Goal: Information Seeking & Learning: Learn about a topic

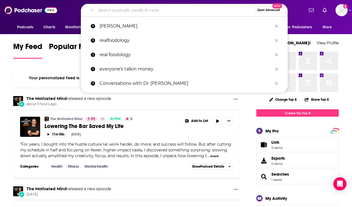
click at [166, 14] on input "Search podcasts, credits, & more..." at bounding box center [175, 10] width 159 height 9
paste input "The Modern Mommy Doc Podcast"
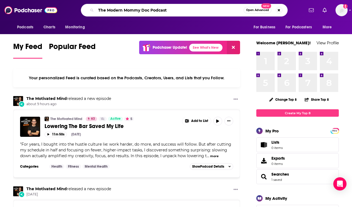
type input "The Modern Mommy Doc Podcast"
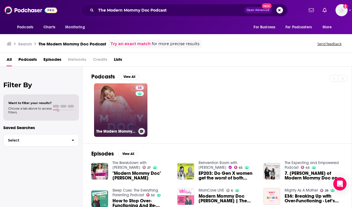
click at [137, 112] on div "38" at bounding box center [141, 107] width 10 height 42
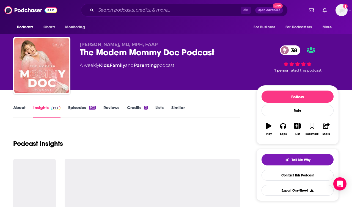
click at [24, 106] on link "About" at bounding box center [19, 111] width 12 height 13
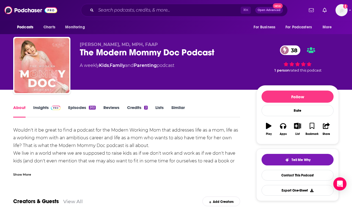
click at [26, 170] on div "Show More" at bounding box center [126, 171] width 227 height 9
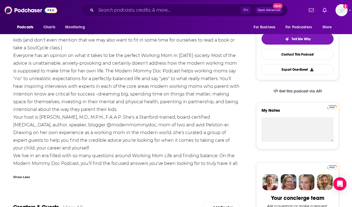
scroll to position [133, 0]
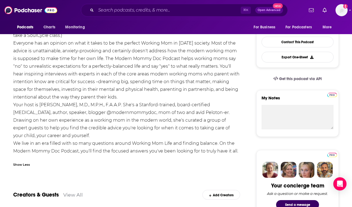
click at [144, 16] on div "⌘ K Open Advanced New" at bounding box center [184, 10] width 207 height 13
click at [144, 14] on div "⌘ K Open Advanced New" at bounding box center [184, 10] width 207 height 13
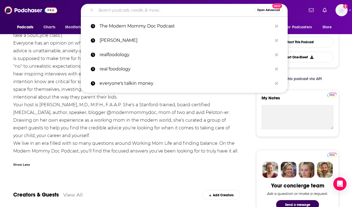
click at [144, 14] on input "Search podcasts, credits, & more..." at bounding box center [175, 10] width 159 height 9
paste input "Parenting Great Kids with Dr. Meg Meeker"
type input "Parenting Great Kids with Dr. Meg Meeker"
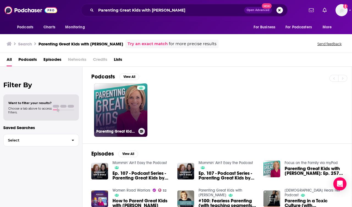
click at [123, 111] on link "Parenting Great Kids with Dr. Meg Meeker" at bounding box center [120, 109] width 53 height 53
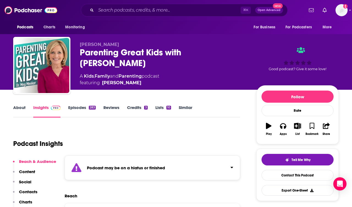
click at [20, 109] on link "About" at bounding box center [19, 111] width 12 height 13
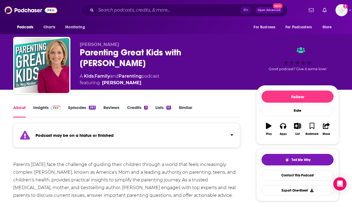
click at [169, 17] on div "Podcasts Charts Monitoring ⌘ K Open Advanced New For Business For Podcasters Mo…" at bounding box center [176, 10] width 352 height 20
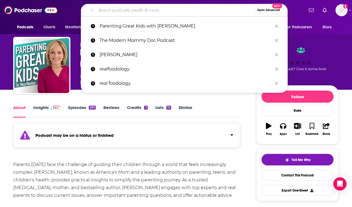
click at [167, 13] on input "Search podcasts, credits, & more..." at bounding box center [175, 10] width 159 height 9
paste input "Positive Parenting | Mr. Dad"
type input "Positive Parenting | Mr. Dad"
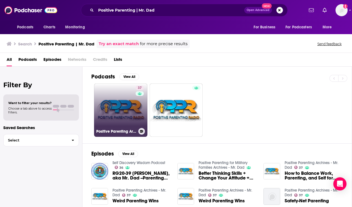
click at [121, 104] on link "37 Positive Parenting Archives - Mr. Dad" at bounding box center [120, 109] width 53 height 53
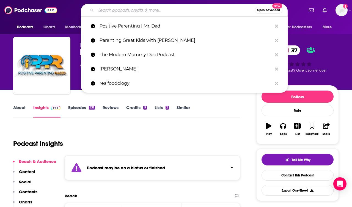
click at [183, 6] on input "Search podcasts, credits, & more..." at bounding box center [175, 10] width 159 height 9
paste input "Fresh Start Family Show"
type input "Fresh Start Family Show"
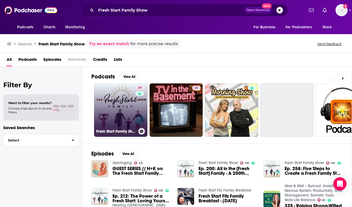
click at [122, 92] on link "49 Fresh Start Family Show" at bounding box center [120, 109] width 53 height 53
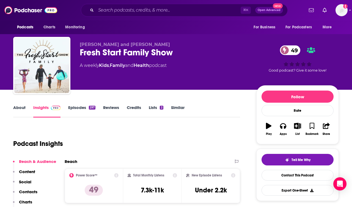
click at [22, 108] on link "About" at bounding box center [19, 111] width 12 height 13
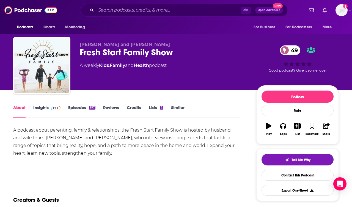
click at [49, 106] on span at bounding box center [55, 107] width 12 height 5
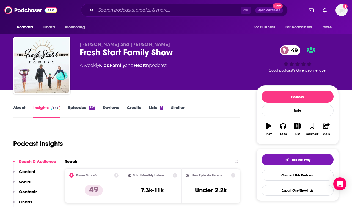
click at [34, 191] on p "Contacts" at bounding box center [28, 191] width 18 height 5
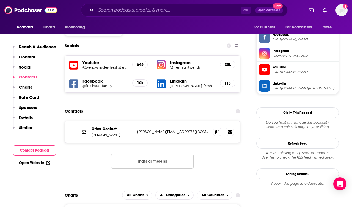
scroll to position [472, 0]
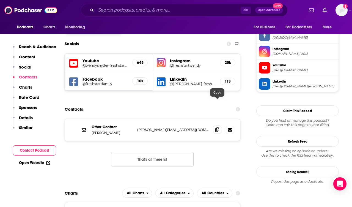
click at [216, 127] on icon at bounding box center [217, 129] width 4 height 4
click at [217, 127] on icon at bounding box center [217, 129] width 4 height 4
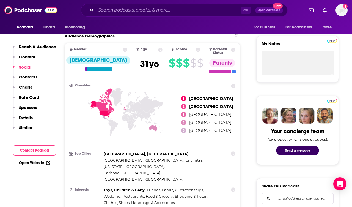
scroll to position [0, 0]
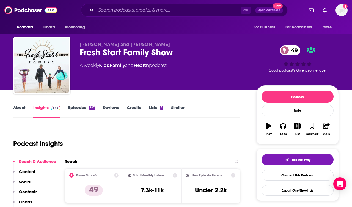
click at [124, 55] on div "Fresh Start Family Show 49" at bounding box center [164, 52] width 168 height 11
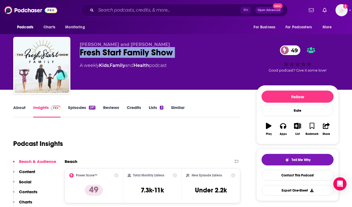
click at [124, 55] on div "Fresh Start Family Show 49" at bounding box center [164, 52] width 168 height 11
copy div "Fresh Start Family Show 49"
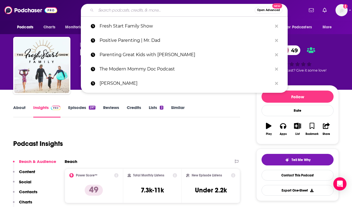
click at [155, 7] on input "Search podcasts, credits, & more..." at bounding box center [175, 10] width 159 height 9
paste input "Ask Lisa: The Psychology of Parenting"
type input "Ask Lisa: The Psychology of Parenting"
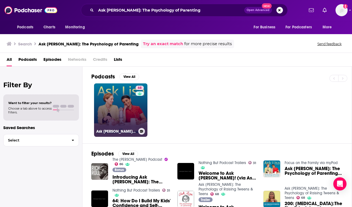
click at [113, 98] on link "68 Ask Lisa: The Psychology of Raising Tweens & Teens" at bounding box center [120, 109] width 53 height 53
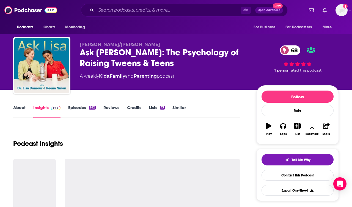
click at [23, 110] on link "About" at bounding box center [19, 111] width 12 height 13
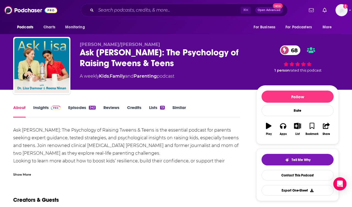
click at [25, 173] on div "Show More" at bounding box center [22, 173] width 18 height 5
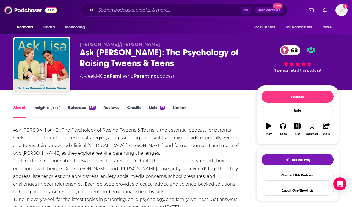
click at [41, 107] on link "Insights" at bounding box center [46, 111] width 27 height 13
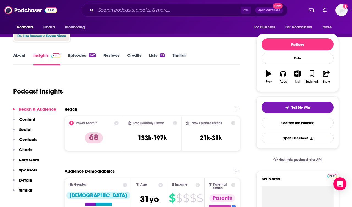
click at [34, 139] on p "Contacts" at bounding box center [28, 139] width 18 height 5
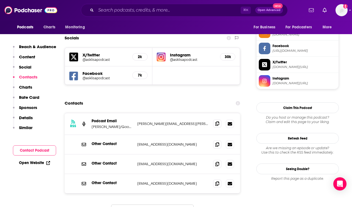
scroll to position [459, 0]
click at [216, 121] on icon at bounding box center [217, 123] width 4 height 4
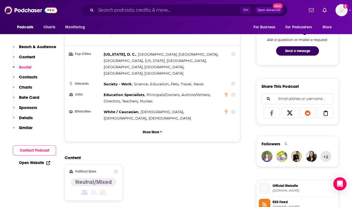
scroll to position [0, 0]
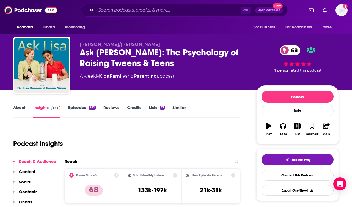
click at [117, 56] on div "Ask Lisa: The Psychology of Raising Tweens & Teens 68" at bounding box center [164, 57] width 168 height 21
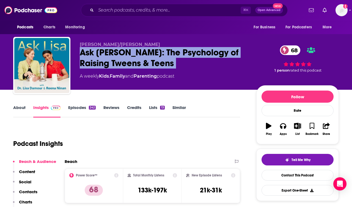
click at [117, 56] on div "Ask Lisa: The Psychology of Raising Tweens & Teens 68" at bounding box center [164, 57] width 168 height 21
copy div "Ask Lisa: The Psychology of Raising Tweens & Teens 68"
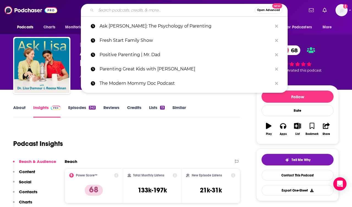
click at [153, 6] on input "Search podcasts, credits, & more..." at bounding box center [175, 10] width 159 height 9
paste input "The Holderness Family Podcast"
type input "The Holderness Family Podcast"
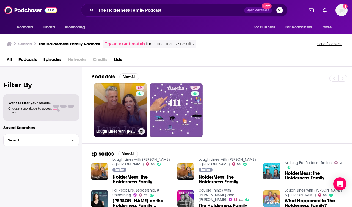
click at [101, 103] on link "69 Laugh Lines with Kim & Penn Holderness" at bounding box center [120, 109] width 53 height 53
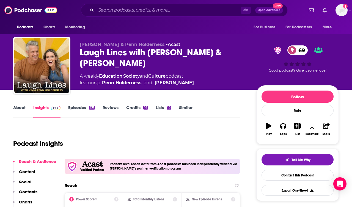
click at [20, 110] on link "About" at bounding box center [19, 111] width 12 height 13
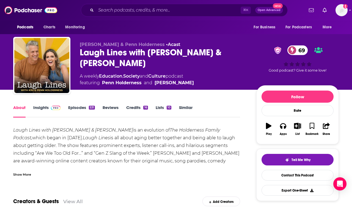
click at [26, 167] on div "Show More" at bounding box center [126, 171] width 227 height 9
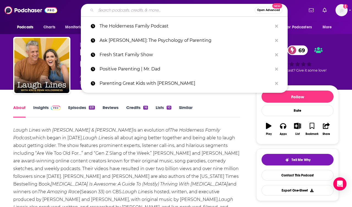
click at [158, 9] on input "Search podcasts, credits, & more..." at bounding box center [175, 10] width 159 height 9
paste input "Burnt Toast by Virginia Sole-Smith"
type input "Burnt Toast by Virginia Sole-Smith"
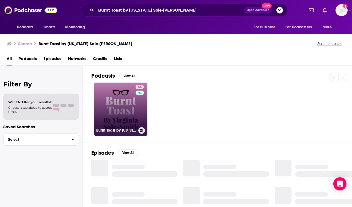
click at [122, 96] on link "58 Burnt Toast by Virginia Sole-Smith" at bounding box center [120, 108] width 53 height 53
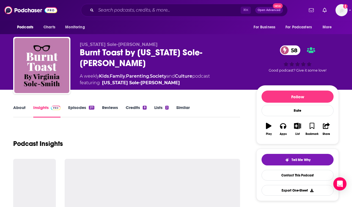
click at [21, 111] on link "About" at bounding box center [19, 111] width 12 height 13
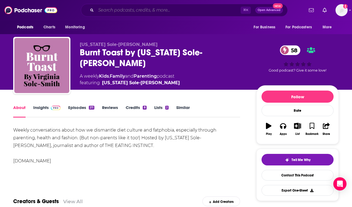
click at [158, 10] on input "Search podcasts, credits, & more..." at bounding box center [168, 10] width 145 height 9
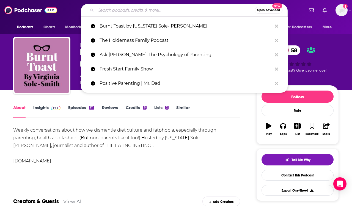
paste input "TILT Parenting: Raising Differently Wired Kids"
type input "TILT Parenting: Raising Differently Wired Kids"
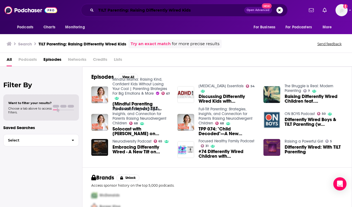
click at [177, 8] on input "TILT Parenting: Raising Differently Wired Kids" at bounding box center [170, 10] width 148 height 9
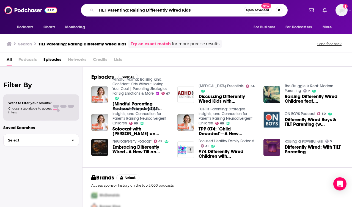
click at [177, 8] on input "TILT Parenting: Raising Differently Wired Kids" at bounding box center [170, 10] width 148 height 9
paste input "he Motherly Podcast"
type input "The Motherly Podcast"
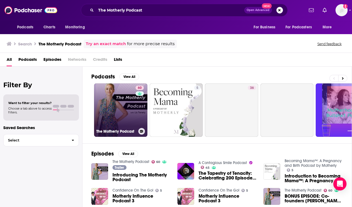
click at [121, 106] on link "60 The Motherly Podcast" at bounding box center [120, 109] width 53 height 53
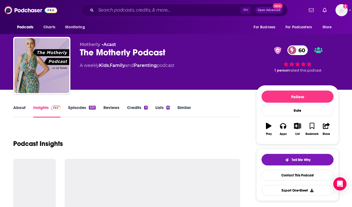
click at [21, 106] on link "About" at bounding box center [19, 111] width 12 height 13
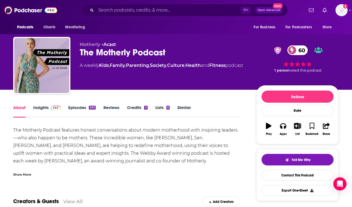
click at [29, 175] on div "Show More" at bounding box center [22, 173] width 18 height 5
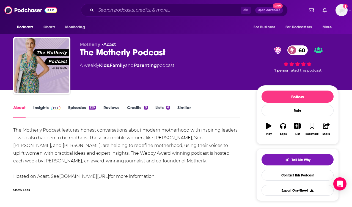
click at [42, 113] on link "Insights" at bounding box center [46, 111] width 27 height 13
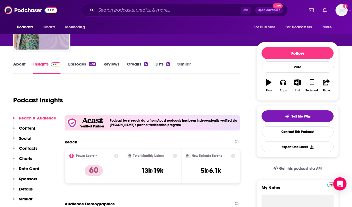
click at [30, 145] on button "Social" at bounding box center [22, 141] width 18 height 10
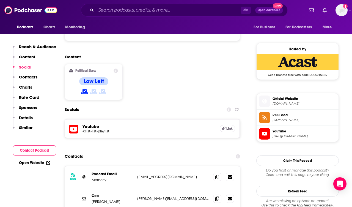
scroll to position [424, 0]
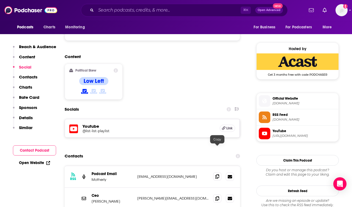
click at [216, 174] on icon at bounding box center [217, 176] width 4 height 4
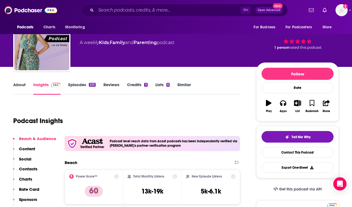
scroll to position [0, 0]
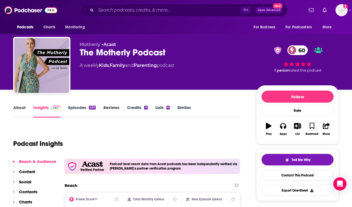
click at [98, 57] on div "The Motherly Podcast 60" at bounding box center [164, 52] width 168 height 11
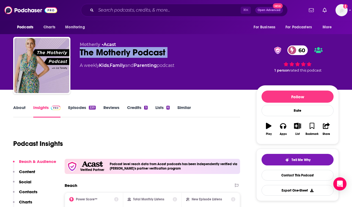
click at [98, 57] on div "The Motherly Podcast 60" at bounding box center [164, 52] width 168 height 11
copy div "The Motherly Podcast 60"
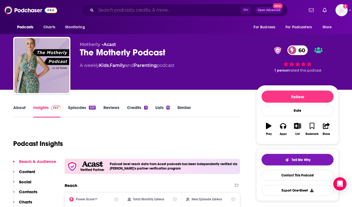
click at [161, 13] on input "Search podcasts, credits, & more..." at bounding box center [168, 10] width 145 height 9
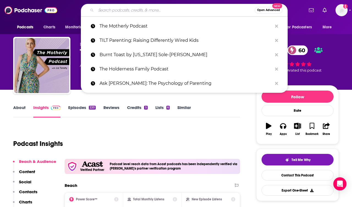
paste input "Girl Mom Podcast"
type input "Girl Mom Podcast"
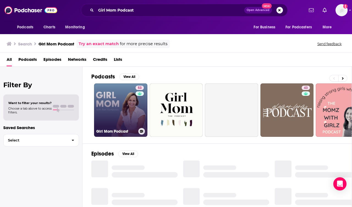
click at [124, 88] on link "53 Girl Mom Podcast" at bounding box center [120, 109] width 53 height 53
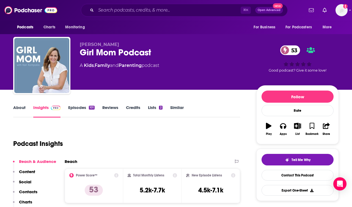
click at [22, 112] on link "About" at bounding box center [19, 111] width 12 height 13
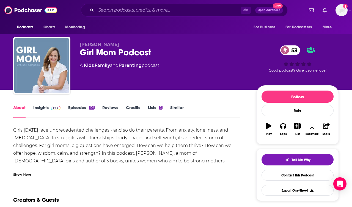
click at [48, 106] on link "Insights" at bounding box center [46, 111] width 27 height 13
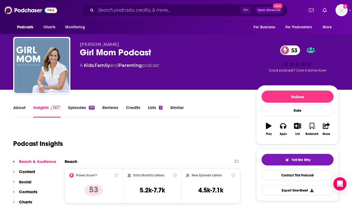
click at [31, 190] on p "Contacts" at bounding box center [28, 191] width 18 height 5
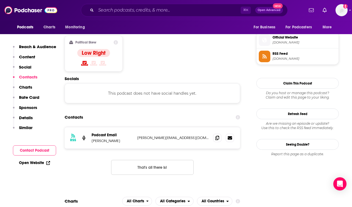
scroll to position [443, 0]
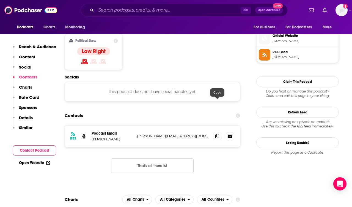
click at [217, 134] on icon at bounding box center [217, 136] width 4 height 4
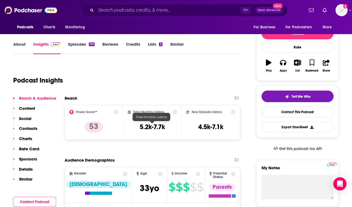
scroll to position [0, 0]
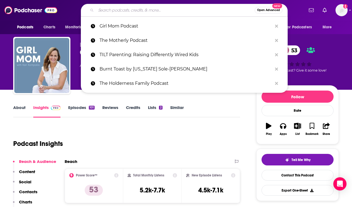
click at [179, 10] on input "Search podcasts, credits, & more..." at bounding box center [175, 10] width 159 height 9
paste input "Feeding the Mouth that Bites You: Parenting Today's Teens"
type input "Feeding the Mouth that Bites You: Parenting Today's Teens"
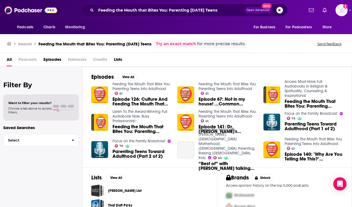
click at [115, 85] on link "Feeding The Mouth That Bites You: Parenting Teens Into Adulthood" at bounding box center [141, 86] width 58 height 9
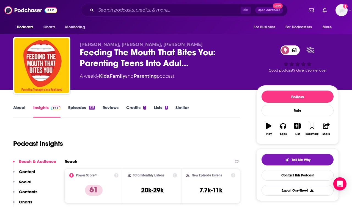
click at [22, 115] on link "About" at bounding box center [19, 111] width 12 height 13
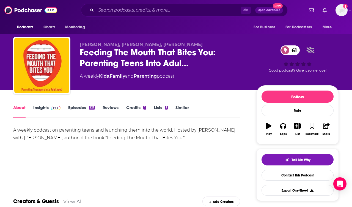
click at [40, 111] on link "Insights" at bounding box center [46, 111] width 27 height 13
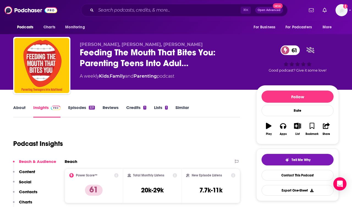
click at [31, 189] on button "Social" at bounding box center [22, 184] width 18 height 10
click at [31, 191] on p "Contacts" at bounding box center [28, 191] width 18 height 5
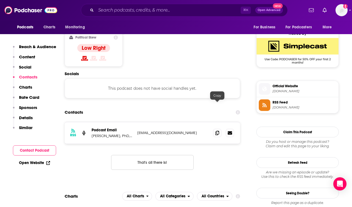
scroll to position [443, 0]
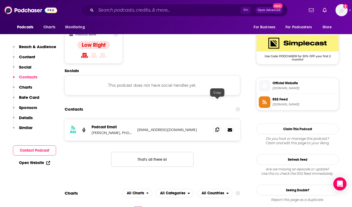
click at [219, 127] on icon at bounding box center [217, 129] width 4 height 4
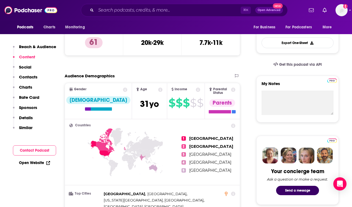
scroll to position [0, 0]
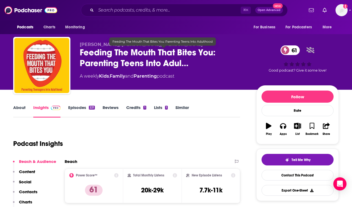
click at [127, 54] on span "Feeding The Mouth That Bites You: Parenting Teens Into Adul…" at bounding box center [164, 57] width 168 height 21
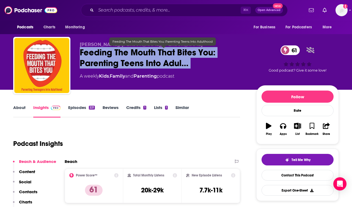
click at [127, 54] on span "Feeding The Mouth That Bites You: Parenting Teens Into Adul…" at bounding box center [164, 57] width 168 height 21
copy div "Feeding The Mouth That Bites You: Parenting Teens Into Adul… 61"
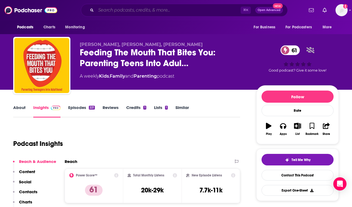
click at [171, 10] on input "Search podcasts, credits, & more..." at bounding box center [168, 10] width 145 height 9
paste input "Beautifully Complex"
type input "Beautifully Complex"
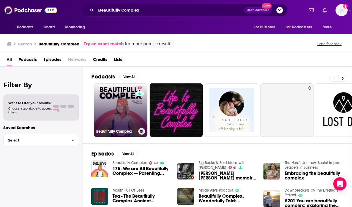
click at [110, 104] on link "60 Beautifully Complex" at bounding box center [120, 109] width 53 height 53
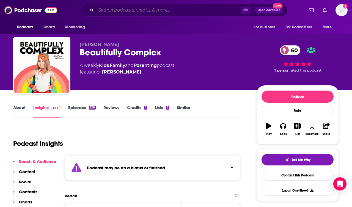
click at [149, 7] on input "Search podcasts, credits, & more..." at bounding box center [168, 10] width 145 height 9
paste input "The Modern Mommy Doc Podcast"
type input "The Modern Mommy Doc Podcast"
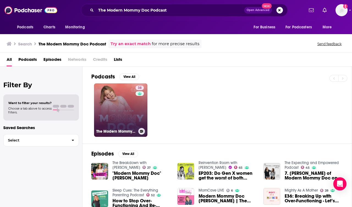
click at [94, 125] on link "38 The Modern Mommy Doc Podcast" at bounding box center [120, 109] width 53 height 53
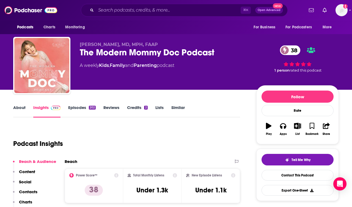
click at [32, 190] on p "Contacts" at bounding box center [28, 191] width 18 height 5
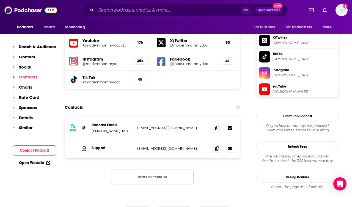
scroll to position [490, 0]
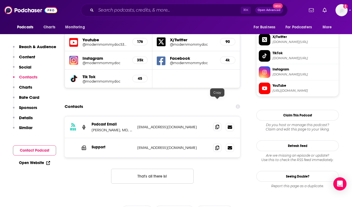
click at [215, 123] on span at bounding box center [217, 127] width 8 height 8
click at [210, 3] on div "Podcasts Charts Monitoring ⌘ K Open Advanced New For Business For Podcasters Mo…" at bounding box center [176, 10] width 352 height 20
click at [209, 8] on input "Search podcasts, credits, & more..." at bounding box center [168, 10] width 145 height 9
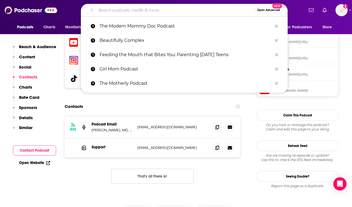
paste input "Reading with Your Kids"
type input "Reading with Your Kids"
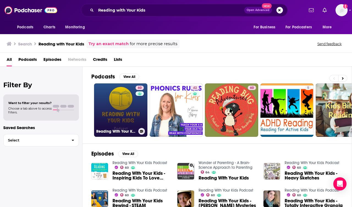
click at [111, 103] on link "60 Reading With Your Kids Podcast" at bounding box center [120, 109] width 53 height 53
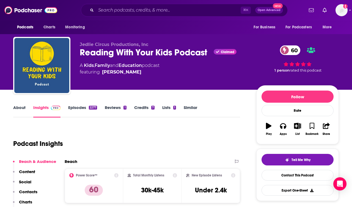
click at [38, 111] on link "Insights" at bounding box center [46, 111] width 27 height 13
click at [25, 110] on link "About" at bounding box center [19, 111] width 12 height 13
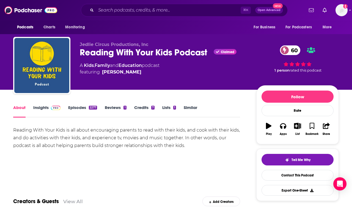
click at [39, 111] on link "Insights" at bounding box center [46, 111] width 27 height 13
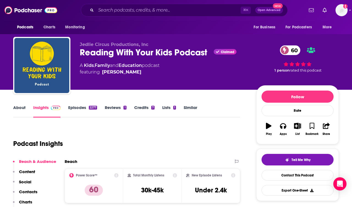
click at [27, 191] on p "Contacts" at bounding box center [28, 191] width 18 height 5
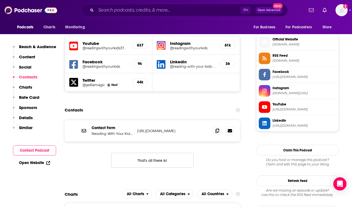
scroll to position [485, 0]
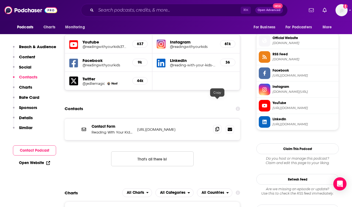
click at [218, 127] on icon at bounding box center [217, 129] width 4 height 4
click at [216, 127] on icon at bounding box center [217, 129] width 4 height 4
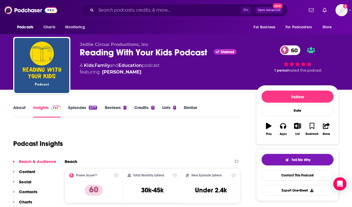
click at [129, 56] on div "Reading With Your Kids Podcast Claimed 60" at bounding box center [164, 52] width 168 height 11
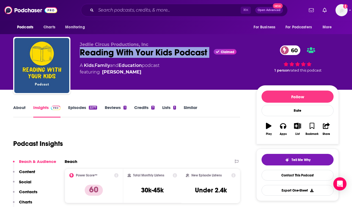
click at [129, 56] on div "Reading With Your Kids Podcast Claimed 60" at bounding box center [164, 52] width 168 height 11
copy div "Reading With Your Kids Podcast"
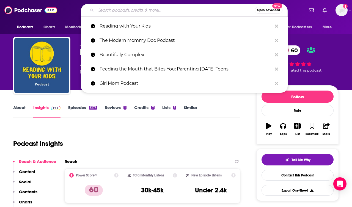
click at [178, 9] on input "Search podcasts, credits, & more..." at bounding box center [175, 10] width 159 height 9
paste input "Mindful Parenting: Breaking the Cycle of Reactive Parenting & Raising Kind, Con…"
type input "Mindful Parenting: Breaking the Cycle of Reactive Parenting & Raising Kind, Con…"
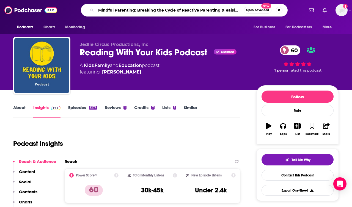
scroll to position [0, 41]
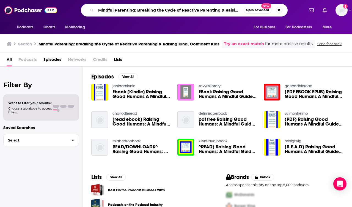
drag, startPoint x: 132, startPoint y: 10, endPoint x: 202, endPoint y: 17, distance: 70.4
click at [202, 17] on div "Podcasts Charts Monitoring Mindful Parenting: Breaking the Cycle of Reactive Pa…" at bounding box center [176, 10] width 352 height 20
type input "Mindful Parenting"
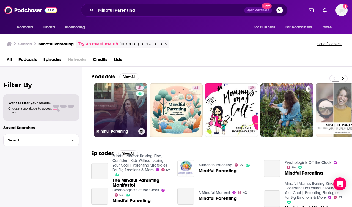
click at [103, 109] on link "41 Mindful Parenting" at bounding box center [120, 109] width 53 height 53
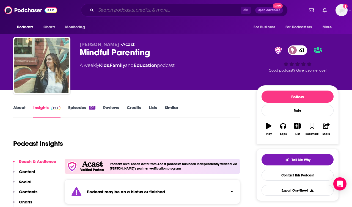
click at [198, 9] on input "Search podcasts, credits, & more..." at bounding box center [168, 10] width 145 height 9
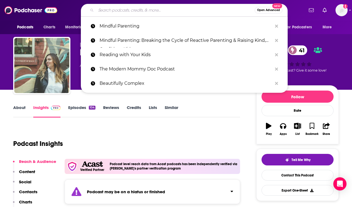
paste input "Read Aloud Revival"
type input "Read Aloud Revival"
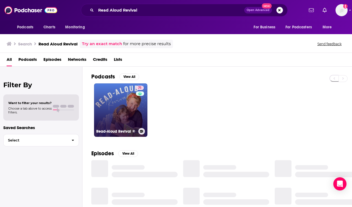
click at [100, 109] on link "71 Read-Aloud Revival ®" at bounding box center [120, 109] width 53 height 53
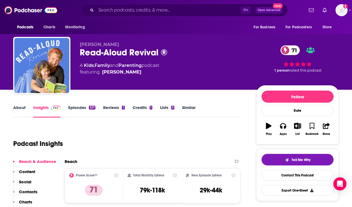
click at [22, 109] on link "About" at bounding box center [19, 111] width 12 height 13
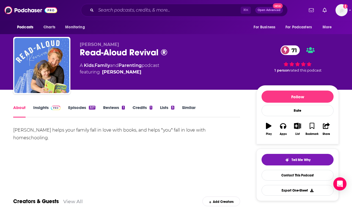
click at [76, 109] on link "Episodes 327" at bounding box center [81, 111] width 27 height 13
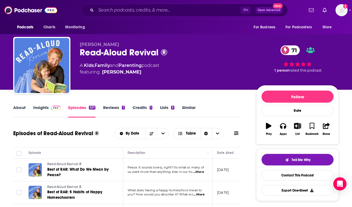
click at [47, 107] on link "Insights" at bounding box center [46, 111] width 27 height 13
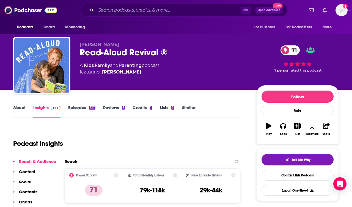
click at [27, 191] on p "Contacts" at bounding box center [28, 191] width 18 height 5
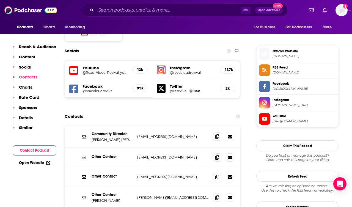
scroll to position [472, 0]
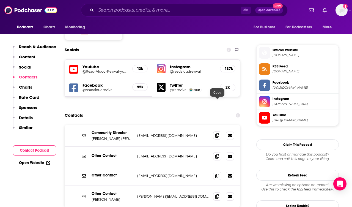
click at [216, 133] on icon at bounding box center [217, 135] width 4 height 4
click at [190, 16] on div "Podcasts Charts Monitoring ⌘ K Open Advanced New For Business For Podcasters Mo…" at bounding box center [176, 10] width 352 height 20
click at [189, 14] on div "⌘ K Open Advanced New" at bounding box center [184, 10] width 207 height 13
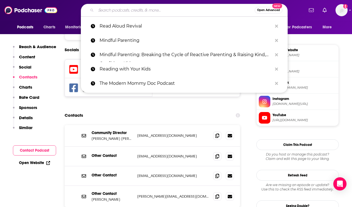
click at [187, 13] on input "Search podcasts, credits, & more..." at bounding box center [175, 10] width 159 height 9
paste input "M is for Mama Podcast"
type input "M is for Mama Podcast"
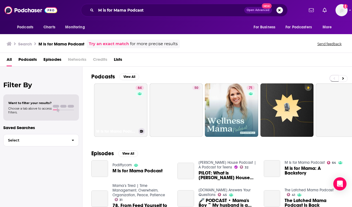
click at [115, 105] on link "64 M Is for Mama Podcast" at bounding box center [120, 109] width 53 height 53
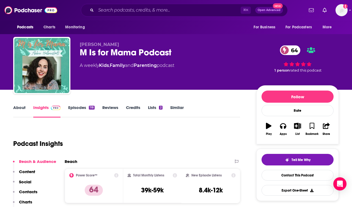
click at [18, 116] on link "About" at bounding box center [19, 111] width 12 height 13
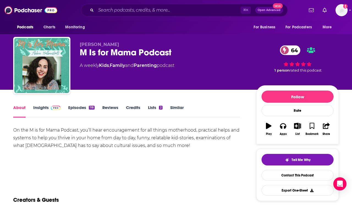
click at [43, 108] on link "Insights" at bounding box center [46, 111] width 27 height 13
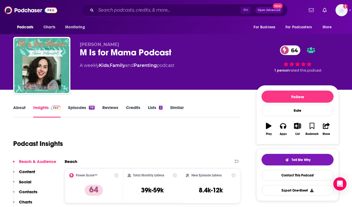
click at [19, 111] on link "About" at bounding box center [19, 111] width 12 height 13
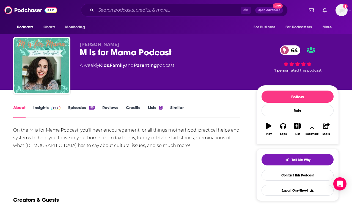
click at [39, 111] on link "Insights" at bounding box center [46, 111] width 27 height 13
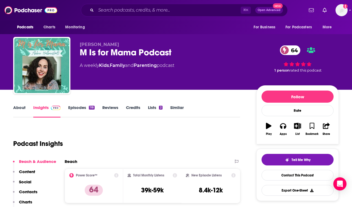
click at [29, 189] on p "Contacts" at bounding box center [28, 191] width 18 height 5
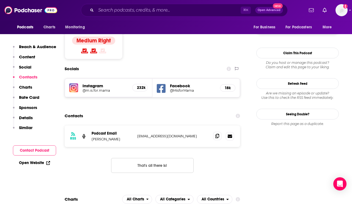
scroll to position [454, 0]
click at [218, 133] on icon at bounding box center [217, 135] width 4 height 4
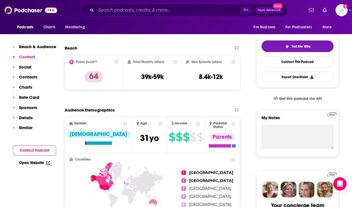
scroll to position [0, 0]
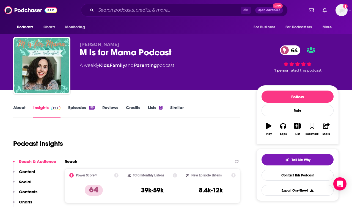
click at [123, 53] on div "M Is for Mama Podcast 64" at bounding box center [164, 52] width 168 height 11
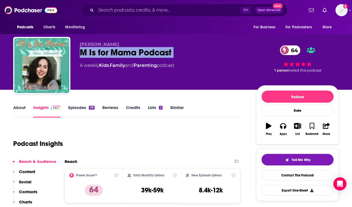
click at [123, 53] on div "M Is for Mama Podcast 64" at bounding box center [164, 52] width 168 height 11
copy div "M Is for Mama Podcast 64"
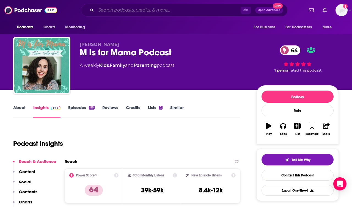
click at [175, 13] on input "Search podcasts, credits, & more..." at bounding box center [168, 10] width 145 height 9
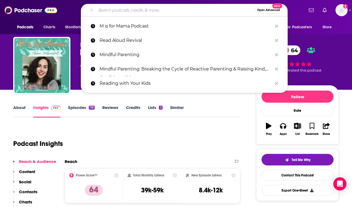
paste input "Peace and Parenting"
type input "Peace and Parenting"
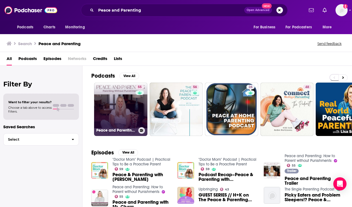
click at [134, 113] on link "55 Peace and Parenting: How to Parent without Punishments" at bounding box center [120, 108] width 53 height 53
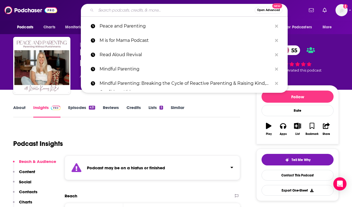
click at [197, 7] on input "Search podcasts, credits, & more..." at bounding box center [175, 10] width 159 height 9
paste input "The Lisa Show"
type input "The Lisa Show"
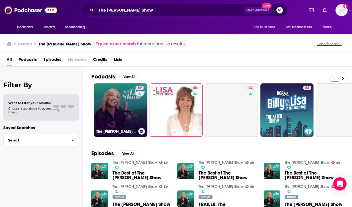
click at [107, 98] on link "59 The Lisa Show" at bounding box center [120, 109] width 53 height 53
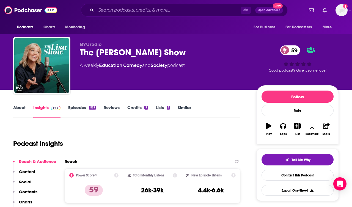
click at [24, 107] on link "About" at bounding box center [19, 111] width 12 height 13
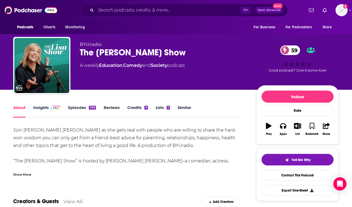
click at [24, 175] on div "Show More" at bounding box center [22, 173] width 18 height 5
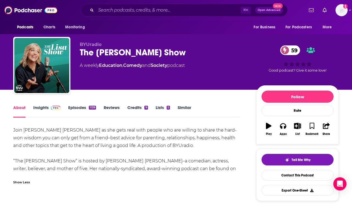
click at [49, 108] on span at bounding box center [55, 107] width 12 height 5
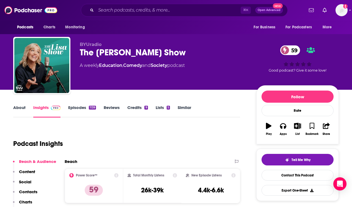
click at [30, 192] on p "Contacts" at bounding box center [28, 191] width 18 height 5
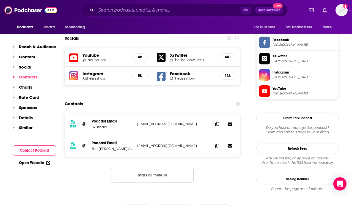
scroll to position [466, 0]
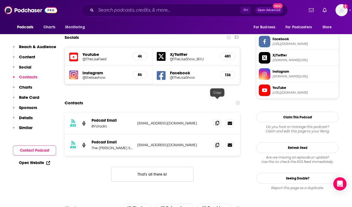
click at [219, 121] on icon at bounding box center [217, 123] width 4 height 4
click at [216, 142] on icon at bounding box center [217, 144] width 4 height 4
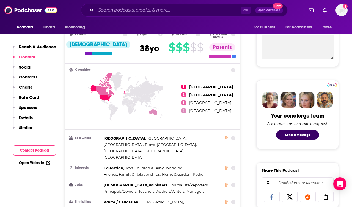
scroll to position [0, 0]
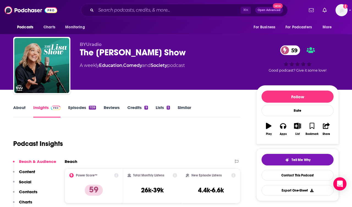
click at [121, 53] on div "The Lisa Show 59" at bounding box center [164, 52] width 168 height 11
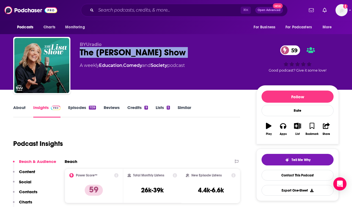
click at [121, 53] on div "The Lisa Show 59" at bounding box center [164, 52] width 168 height 11
copy div "The Lisa Show 59"
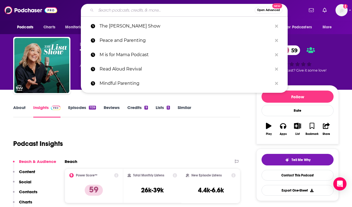
click at [187, 7] on input "Search podcasts, credits, & more..." at bounding box center [175, 10] width 159 height 9
paste input "Moms on Call"
type input "Moms on Call"
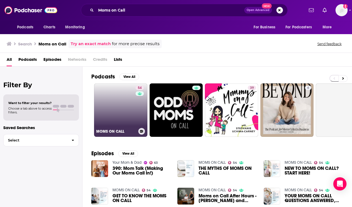
click at [123, 117] on link "54 MOMS ON CALL" at bounding box center [120, 109] width 53 height 53
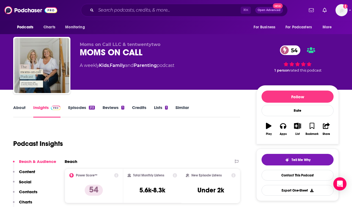
click at [18, 114] on link "About" at bounding box center [19, 111] width 12 height 13
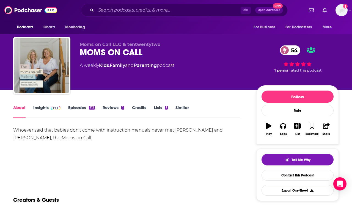
click at [85, 104] on div "About Insights Episodes 212 Reviews 1 Credits Lists 1 Similar" at bounding box center [126, 110] width 227 height 13
click at [83, 107] on link "Episodes 212" at bounding box center [81, 111] width 27 height 13
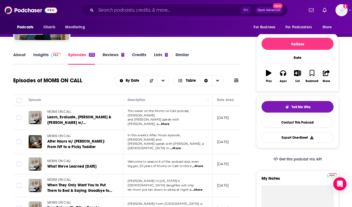
scroll to position [57, 0]
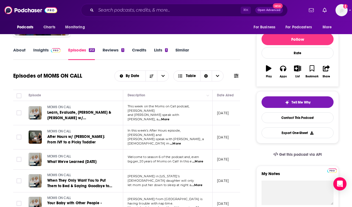
click at [40, 53] on link "Insights" at bounding box center [46, 53] width 27 height 13
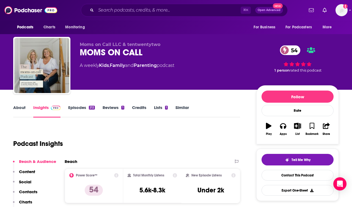
click at [29, 189] on button "Social" at bounding box center [22, 184] width 18 height 10
click at [29, 191] on p "Contacts" at bounding box center [28, 191] width 18 height 5
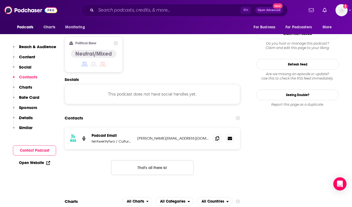
scroll to position [443, 0]
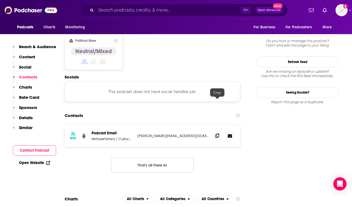
click at [216, 131] on span at bounding box center [217, 135] width 8 height 8
click at [200, 3] on div "Podcasts Charts Monitoring ⌘ K Open Advanced New For Business For Podcasters Mo…" at bounding box center [176, 10] width 352 height 20
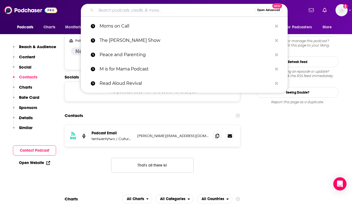
click at [200, 7] on input "Search podcasts, credits, & more..." at bounding box center [175, 10] width 159 height 9
paste input "The Calm Mom - Mindset, Nervous System, Self-Care, Burnout, Anxiety Relief"
type input "The Calm Mom - Mindset, Nervous System, Self-Care, Burnout, Anxiety Relief"
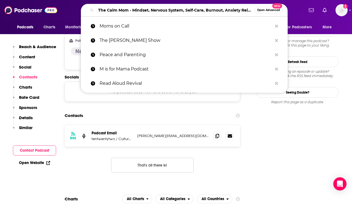
scroll to position [0, 11]
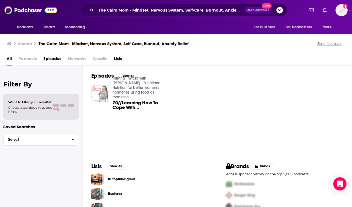
click at [103, 93] on img "70//Learning How To Cope With Chronic Stress & Trauma With Erika Thomas" at bounding box center [99, 93] width 17 height 17
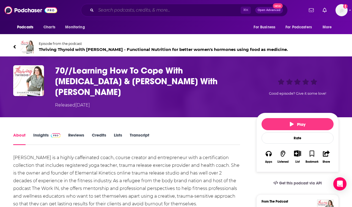
click at [190, 9] on input "Search podcasts, credits, & more..." at bounding box center [168, 10] width 145 height 9
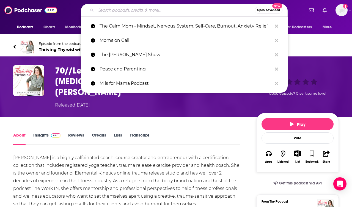
paste input "Zen(ish) Mommy"
type input "Zen(ish) Mommy"
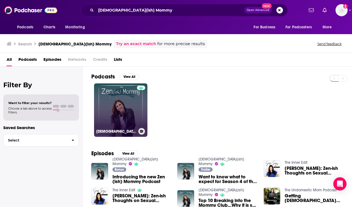
click at [139, 95] on div at bounding box center [141, 107] width 8 height 42
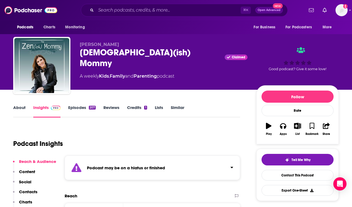
click at [173, 15] on div "⌘ K Open Advanced New" at bounding box center [184, 10] width 207 height 13
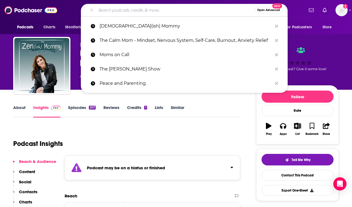
click at [170, 9] on input "Search podcasts, credits, & more..." at bounding box center [175, 10] width 159 height 9
paste input "What If World - Stories for Kids"
type input "What If World - Stories for Kids"
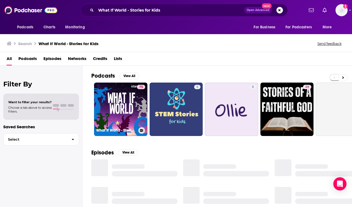
click at [104, 106] on link "75 What If World - Stories for Kids" at bounding box center [120, 108] width 53 height 53
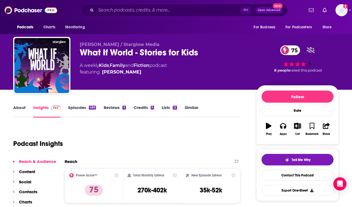
click at [23, 111] on link "About" at bounding box center [19, 111] width 12 height 13
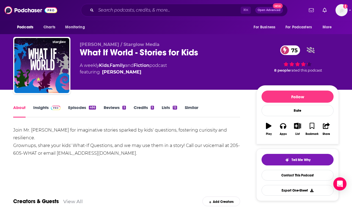
click at [44, 110] on link "Insights" at bounding box center [46, 111] width 27 height 13
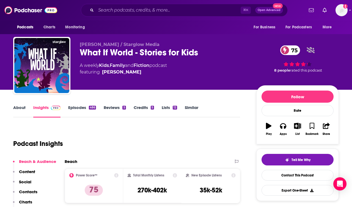
click at [22, 189] on p "Contacts" at bounding box center [28, 191] width 18 height 5
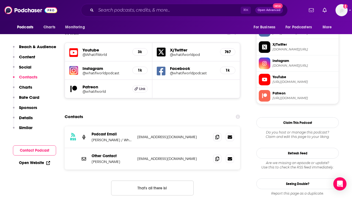
scroll to position [478, 0]
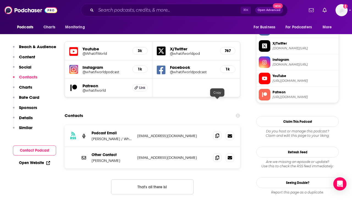
click at [218, 133] on icon at bounding box center [217, 135] width 4 height 4
click at [215, 155] on icon at bounding box center [217, 157] width 4 height 4
click at [170, 15] on div "⌘ K Open Advanced New" at bounding box center [184, 10] width 207 height 13
click at [168, 10] on input "Search podcasts, credits, & more..." at bounding box center [168, 10] width 145 height 9
paste input "Mindful Living with Athea Davis"
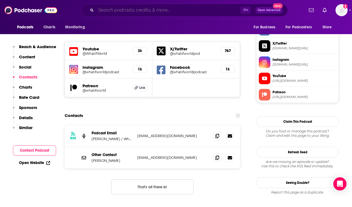
type input "Mindful Living with Athea Davis"
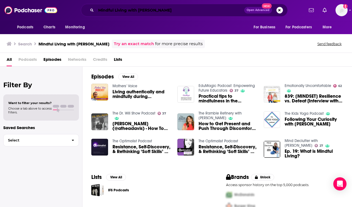
click at [182, 9] on input "Mindful Living with Athea Davis" at bounding box center [170, 10] width 148 height 9
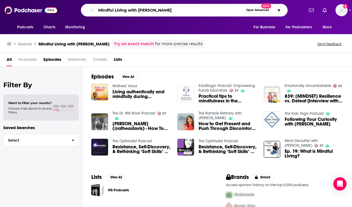
click at [182, 9] on input "Mindful Living with Athea Davis" at bounding box center [170, 10] width 148 height 9
paste input "Anxiety Warrior"
type input "Anxiety Warriors"
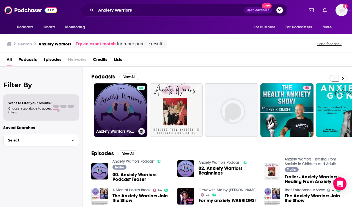
click at [112, 89] on link "Anxiety Warriors Podcast" at bounding box center [120, 109] width 53 height 53
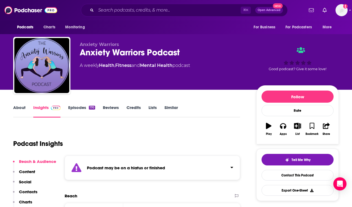
click at [23, 110] on link "About" at bounding box center [19, 111] width 12 height 13
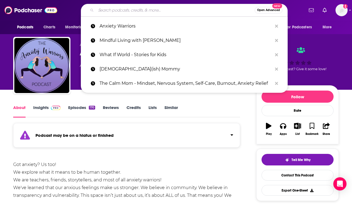
click at [179, 12] on input "Search podcasts, credits, & more..." at bounding box center [175, 10] width 159 height 9
paste input "Big Time Adulting"
type input "Big Time Adulting"
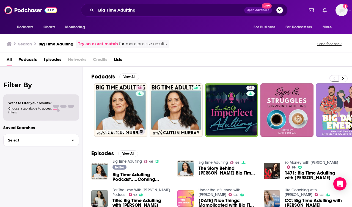
click at [100, 98] on link "46 Big Time Adulting" at bounding box center [120, 109] width 53 height 53
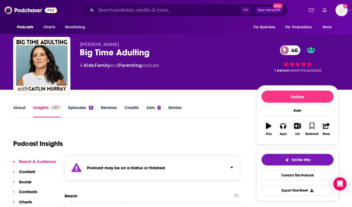
click at [153, 15] on div "⌘ K Open Advanced New" at bounding box center [184, 10] width 207 height 13
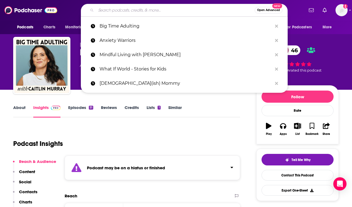
click at [153, 13] on input "Search podcasts, credits, & more..." at bounding box center [175, 10] width 159 height 9
paste input "Big Life Kids Podcast"
type input "Big Life Kids Podcast"
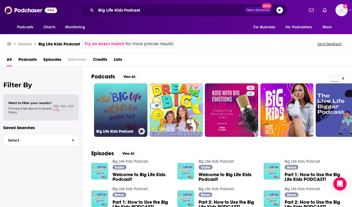
click at [104, 95] on link "Big Life Kids Podcast" at bounding box center [120, 109] width 53 height 53
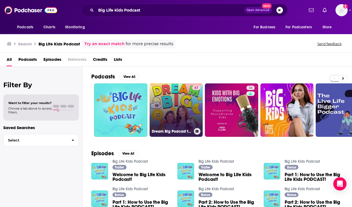
click at [171, 98] on link "67 Dream Big Podcast for Kids" at bounding box center [176, 109] width 53 height 53
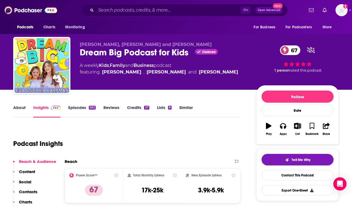
click at [22, 110] on link "About" at bounding box center [19, 111] width 12 height 13
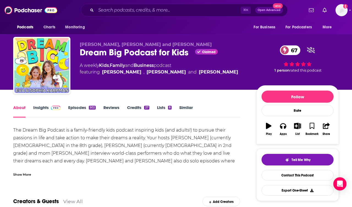
click at [27, 166] on div "The Dream Big Podcast is a family-friendly kids podcast inspiring kids (and adu…" at bounding box center [126, 151] width 227 height 50
click at [27, 171] on div "Show More" at bounding box center [22, 173] width 18 height 5
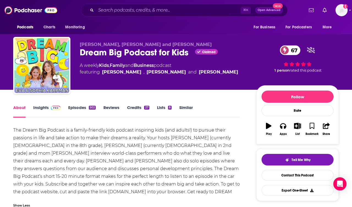
click at [74, 106] on link "Episodes 502" at bounding box center [81, 111] width 27 height 13
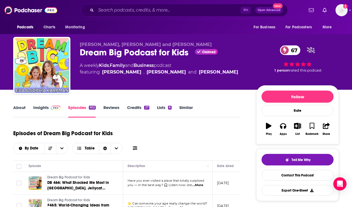
click at [96, 55] on div "Dream Big Podcast for Kids Claimed 67" at bounding box center [164, 52] width 168 height 11
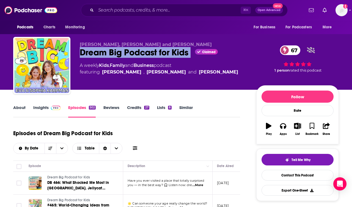
click at [96, 55] on div "Dream Big Podcast for Kids Claimed 67" at bounding box center [164, 52] width 168 height 11
copy div "Dream Big Podcast for Kids"
click at [40, 108] on link "Insights" at bounding box center [46, 111] width 27 height 13
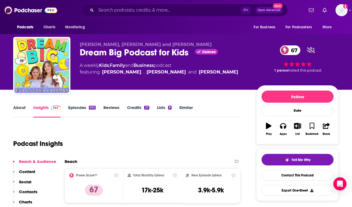
click at [24, 192] on p "Contacts" at bounding box center [28, 191] width 18 height 5
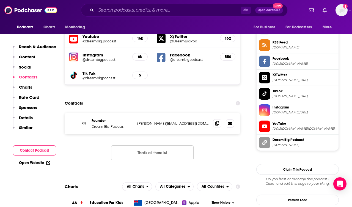
scroll to position [497, 0]
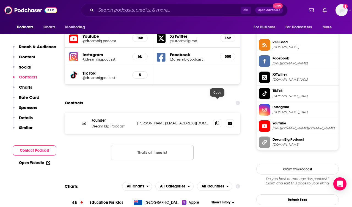
click at [216, 121] on icon at bounding box center [217, 123] width 4 height 4
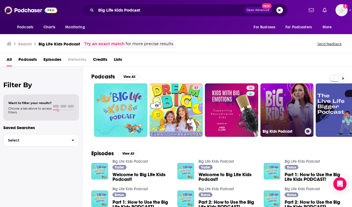
click at [283, 105] on link "Big Kids Podcast" at bounding box center [286, 109] width 53 height 53
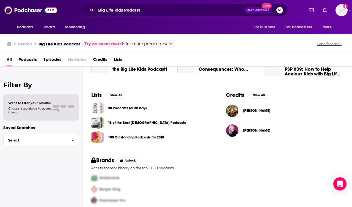
scroll to position [165, 0]
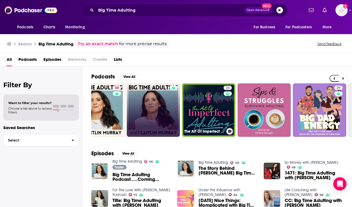
scroll to position [0, 26]
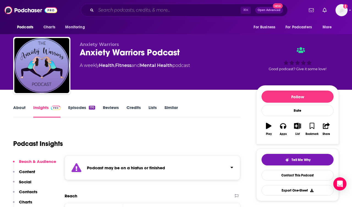
click at [111, 9] on input "Search podcasts, credits, & more..." at bounding box center [168, 10] width 145 height 9
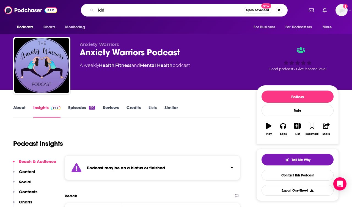
type input "kids"
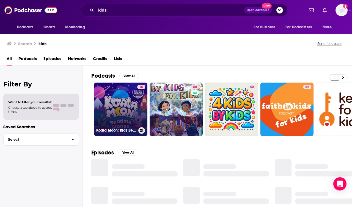
click at [114, 103] on link "76 Koala Moon: Kids Bedtime Stories & Sleep Stories for Kids Podcast" at bounding box center [120, 108] width 53 height 53
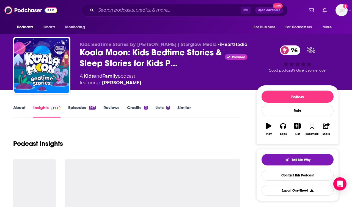
click at [19, 107] on link "About" at bounding box center [19, 111] width 12 height 13
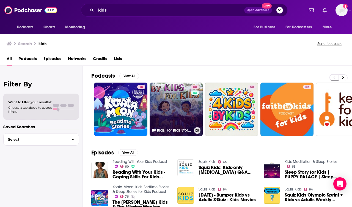
click at [175, 95] on link "60 By Kids, For Kids Story Time - Children's Story Podcast" at bounding box center [176, 108] width 53 height 53
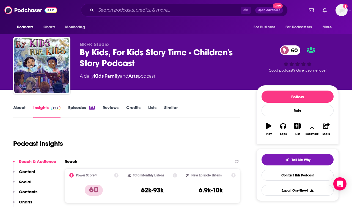
click at [17, 109] on link "About" at bounding box center [19, 111] width 12 height 13
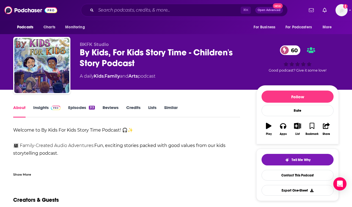
click at [22, 175] on div "Show More" at bounding box center [22, 173] width 18 height 5
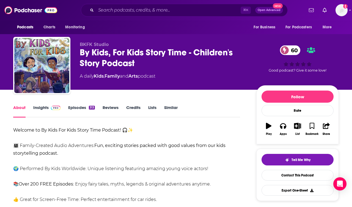
click at [79, 105] on link "Episodes 313" at bounding box center [81, 111] width 27 height 13
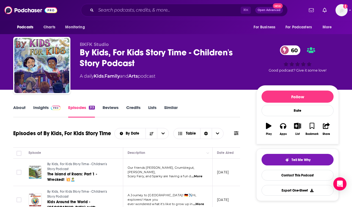
click at [88, 59] on div "By Kids, For Kids Story Time - Children's Story Podcast 60" at bounding box center [164, 57] width 168 height 21
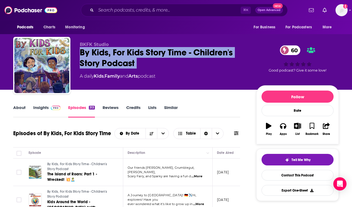
click at [88, 59] on div "By Kids, For Kids Story Time - Children's Story Podcast 60" at bounding box center [164, 57] width 168 height 21
copy div "By Kids, For Kids Story Time - Children's Story Podcast 60"
click at [49, 106] on span at bounding box center [55, 107] width 12 height 5
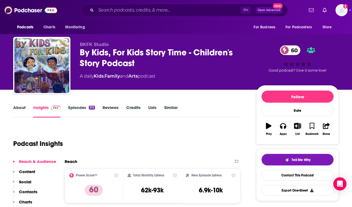
click at [24, 192] on p "Contacts" at bounding box center [28, 191] width 18 height 5
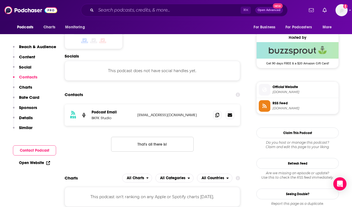
scroll to position [436, 0]
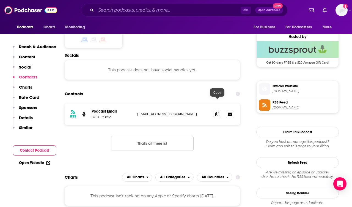
click at [214, 110] on span at bounding box center [217, 114] width 8 height 8
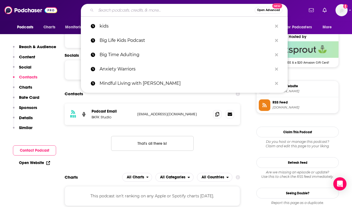
click at [156, 7] on input "Search podcasts, credits, & more..." at bounding box center [175, 10] width 159 height 9
paste input "Charm Words: Daily Affirmations for Kids"
type input "Charm Words: Daily Affirmations for Kids"
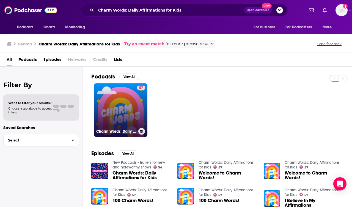
click at [124, 110] on link "57 Charm Words: Daily Affirmations for Kids" at bounding box center [120, 109] width 53 height 53
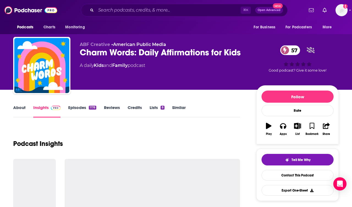
click at [20, 109] on link "About" at bounding box center [19, 111] width 12 height 13
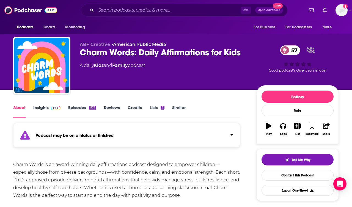
click at [159, 15] on div "⌘ K Open Advanced New" at bounding box center [184, 10] width 207 height 13
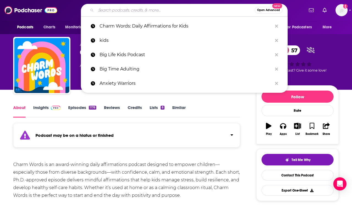
click at [159, 7] on input "Search podcasts, credits, & more..." at bounding box center [175, 10] width 159 height 9
paste input "10 for Teens + Tweens"
type input "10 for Teens + Tweens"
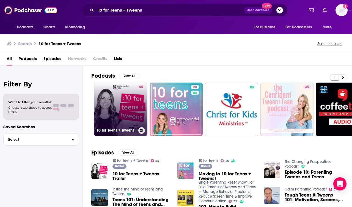
click at [140, 101] on div "55" at bounding box center [141, 106] width 8 height 42
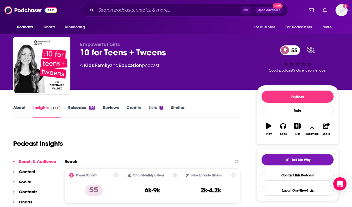
click at [21, 110] on link "About" at bounding box center [19, 111] width 12 height 13
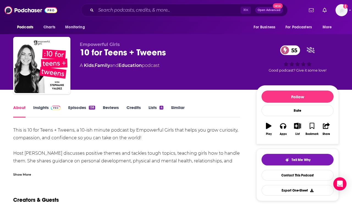
click at [26, 173] on div "Show More" at bounding box center [22, 173] width 18 height 5
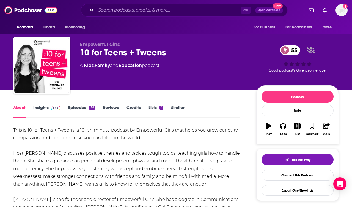
click at [74, 111] on link "Episodes 138" at bounding box center [81, 111] width 27 height 13
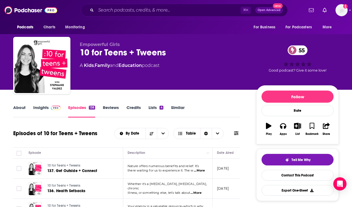
click at [95, 49] on div "10 for Teens + Tweens 55" at bounding box center [164, 52] width 168 height 11
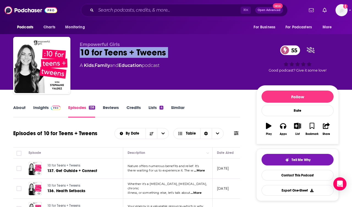
click at [95, 49] on div "10 for Teens + Tweens 55" at bounding box center [164, 52] width 168 height 11
copy div "10 for Teens + Tweens 55"
click at [39, 110] on link "Insights" at bounding box center [46, 111] width 27 height 13
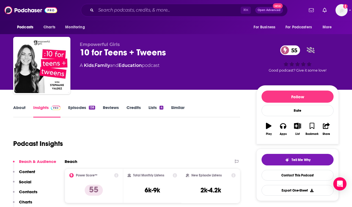
click at [32, 192] on p "Contacts" at bounding box center [28, 191] width 18 height 5
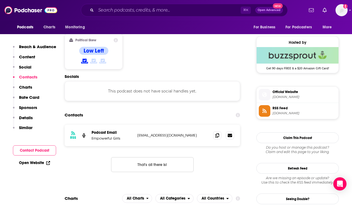
scroll to position [436, 0]
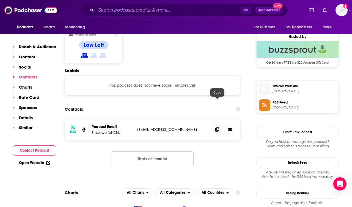
click at [216, 125] on span at bounding box center [217, 129] width 8 height 8
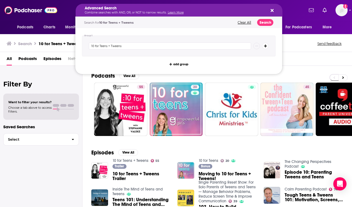
click at [185, 13] on p "Combine searches with AND, OR, or NOT to narrow results. Learn More" at bounding box center [175, 12] width 180 height 3
click at [271, 12] on div "Advanced Search Combine searches with AND, OR, or NOT to narrow results. Learn …" at bounding box center [179, 10] width 207 height 13
click at [273, 12] on icon "Search podcasts, credits, & more..." at bounding box center [272, 10] width 3 height 3
click at [154, 8] on h5 "Advanced Search" at bounding box center [175, 8] width 180 height 4
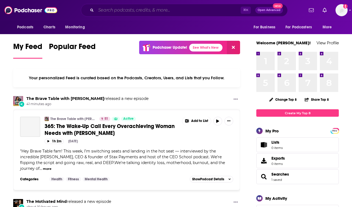
click at [123, 12] on input "Search podcasts, credits, & more..." at bounding box center [168, 10] width 145 height 9
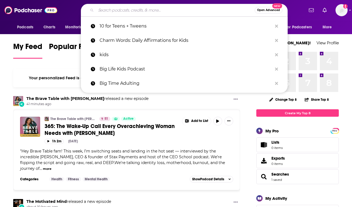
paste input "A Kids Book About: The Podcast"
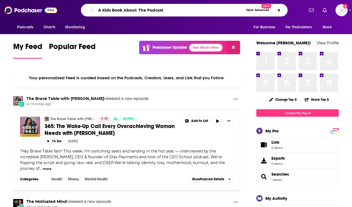
type input "A Kids Book About: The Podcast"
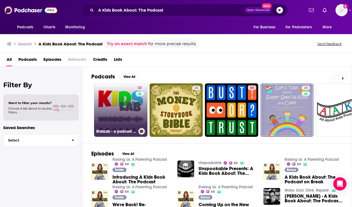
click at [126, 97] on link "42 KidsLab - a podcast for parents and educators passionate about STEAM educati…" at bounding box center [120, 109] width 53 height 53
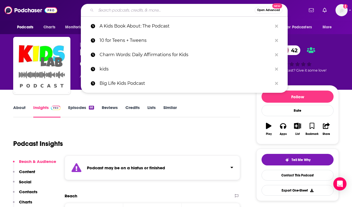
click at [148, 9] on input "Search podcasts, credits, & more..." at bounding box center [175, 10] width 159 height 9
paste input "A Kids Book About: The Podcast"
type input "A Kids Book About: The Podcast"
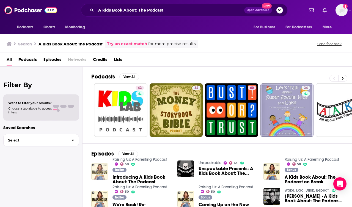
click at [98, 167] on img "Introducing A Kids Book About: The Podcast" at bounding box center [99, 171] width 17 height 17
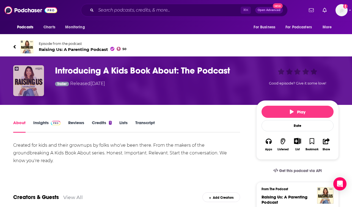
click at [32, 73] on img "Introducing A Kids Book About: The Podcast" at bounding box center [28, 80] width 31 height 31
click at [35, 41] on link "Episode from the podcast Raising Us: A Parenting Podcast 50" at bounding box center [176, 46] width 326 height 13
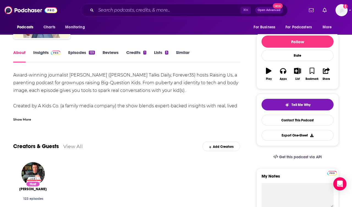
scroll to position [23, 0]
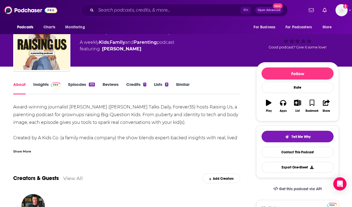
click at [39, 83] on link "Insights" at bounding box center [46, 88] width 27 height 13
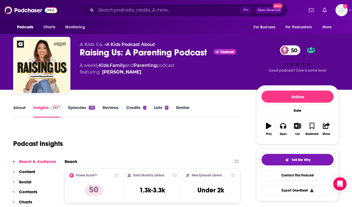
click at [19, 109] on link "About" at bounding box center [19, 111] width 12 height 13
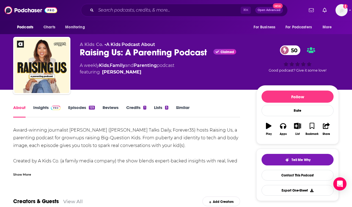
click at [80, 111] on link "Episodes 125" at bounding box center [81, 111] width 27 height 13
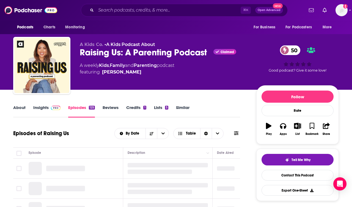
click at [115, 53] on div "Raising Us: A Parenting Podcast Claimed 50" at bounding box center [164, 52] width 168 height 11
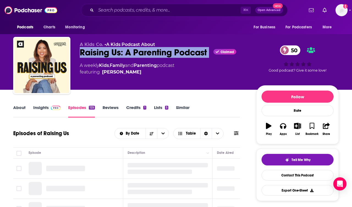
click at [115, 53] on div "Raising Us: A Parenting Podcast Claimed 50" at bounding box center [164, 52] width 168 height 11
copy div "Raising Us: A Parenting Podcast"
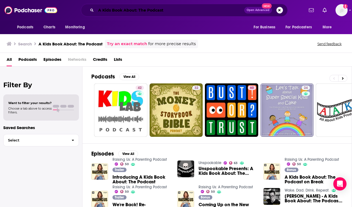
click at [174, 9] on input "A Kids Book About: The Podcast" at bounding box center [170, 10] width 148 height 9
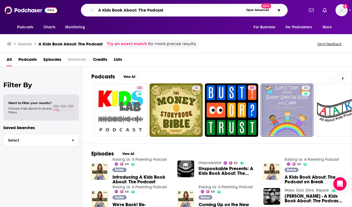
click at [174, 9] on input "A Kids Book About: The Podcast" at bounding box center [170, 10] width 148 height 9
paste input "Like You: Mindfulness for Kids"
type input "Like You: Mindfulness for Kids"
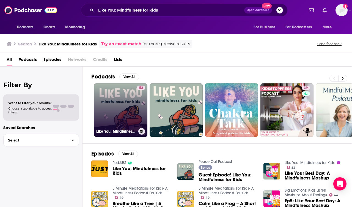
click at [107, 101] on link "52 Like You: Mindfulness for Kids" at bounding box center [120, 109] width 53 height 53
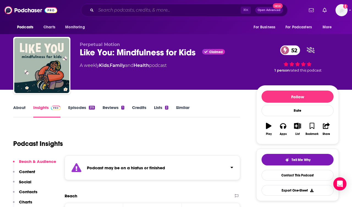
click at [164, 11] on input "Search podcasts, credits, & more..." at bounding box center [168, 10] width 145 height 9
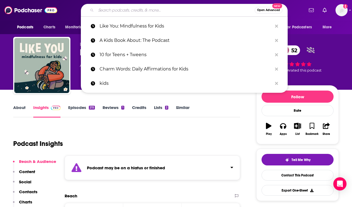
paste input "Anorak: The Happy Podcast For Kids"
type input "Anorak: The Happy Podcast For Kids"
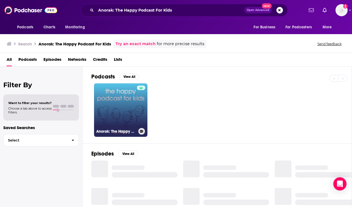
click at [107, 111] on link "Anorak: The Happy Podcast For Kids" at bounding box center [120, 109] width 53 height 53
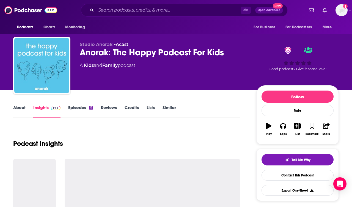
click at [23, 105] on link "About" at bounding box center [19, 111] width 12 height 13
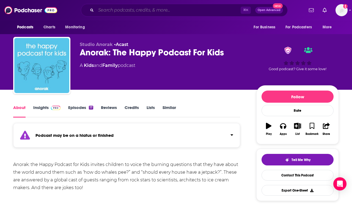
click at [173, 6] on input "Search podcasts, credits, & more..." at bounding box center [168, 10] width 145 height 9
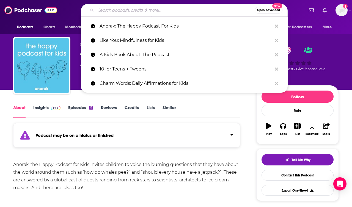
paste input "Book Club for Kids"
type input "Book Club for Kids"
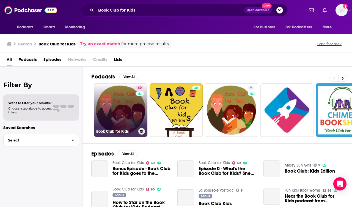
click at [102, 98] on link "60 Book Club for Kids" at bounding box center [120, 109] width 53 height 53
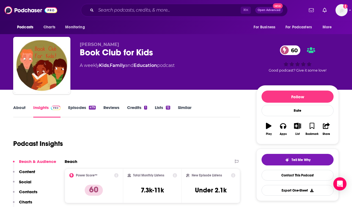
click at [14, 113] on link "About" at bounding box center [19, 111] width 12 height 13
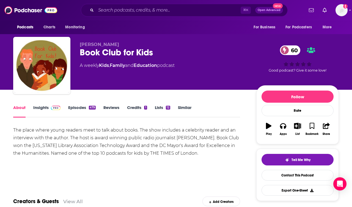
click at [43, 109] on link "Insights" at bounding box center [46, 111] width 27 height 13
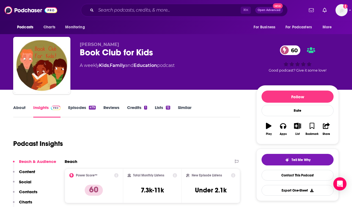
click at [99, 54] on div "Book Club for Kids 60" at bounding box center [164, 52] width 168 height 11
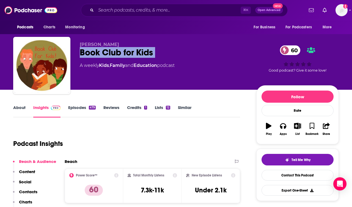
click at [99, 54] on div "Book Club for Kids 60" at bounding box center [164, 52] width 168 height 11
copy div "Book Club for Kids 60"
click at [27, 192] on p "Contacts" at bounding box center [28, 191] width 18 height 5
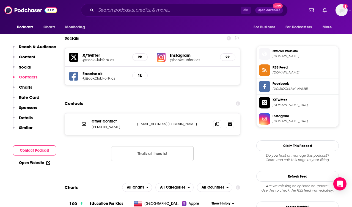
scroll to position [472, 0]
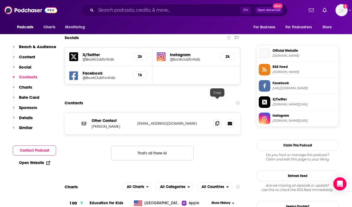
click at [219, 119] on span at bounding box center [217, 123] width 8 height 8
click at [181, 5] on div "⌘ K Open Advanced New" at bounding box center [184, 10] width 207 height 13
click at [180, 8] on input "Search podcasts, credits, & more..." at bounding box center [168, 10] width 145 height 9
paste input "Raising Lifelong Learners"
type input "Raising Lifelong Learners"
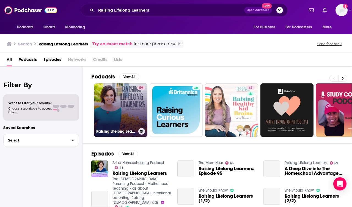
click at [112, 108] on link "59 Raising Lifelong Learners" at bounding box center [120, 109] width 53 height 53
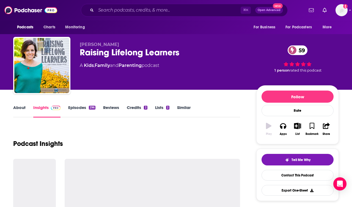
click at [20, 109] on link "About" at bounding box center [19, 111] width 12 height 13
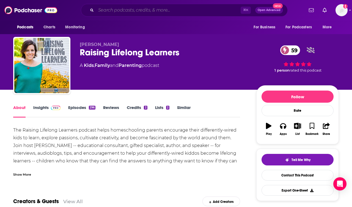
click at [199, 12] on input "Search podcasts, credits, & more..." at bounding box center [168, 10] width 145 height 9
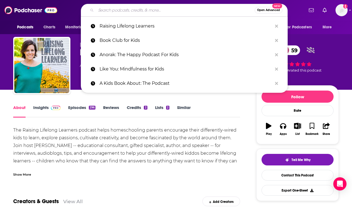
click at [164, 15] on div "Open Advanced New" at bounding box center [184, 10] width 207 height 13
click at [164, 13] on input "Search podcasts, credits, & more..." at bounding box center [175, 10] width 159 height 9
paste input "Withywindle"
type input "Withywindle"
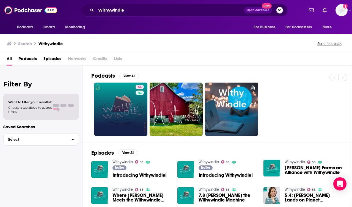
click at [111, 104] on link "53" at bounding box center [120, 108] width 53 height 53
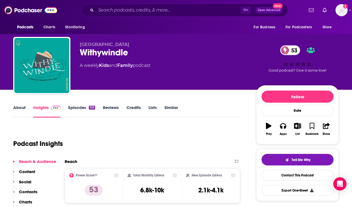
click at [24, 112] on link "About" at bounding box center [19, 111] width 12 height 13
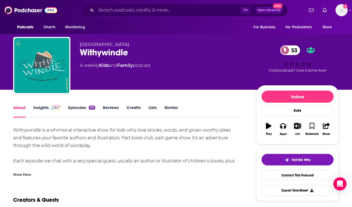
click at [39, 105] on link "Insights" at bounding box center [46, 111] width 27 height 13
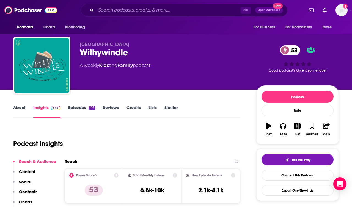
click at [105, 49] on div "Withywindle 53" at bounding box center [164, 52] width 168 height 11
copy div "Withywindle 53"
click at [31, 189] on p "Contacts" at bounding box center [28, 191] width 18 height 5
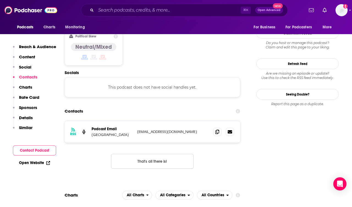
scroll to position [443, 0]
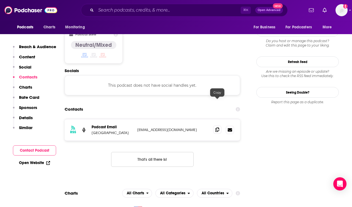
click at [216, 127] on icon at bounding box center [217, 129] width 4 height 4
click at [162, 12] on input "Search podcasts, credits, & more..." at bounding box center [168, 10] width 145 height 9
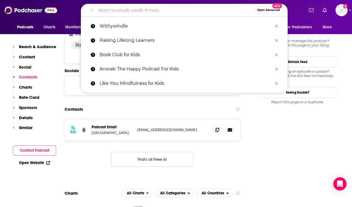
paste input "The Children's Hour"
type input "The Children's Hour"
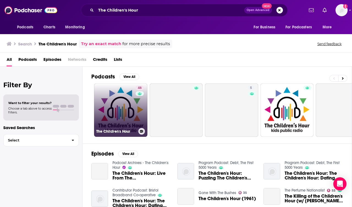
click at [110, 120] on link "46 The Children's Hour" at bounding box center [120, 109] width 53 height 53
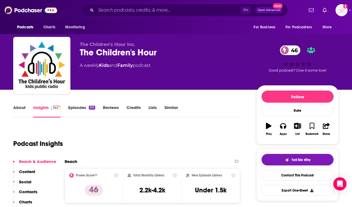
click at [20, 109] on link "About" at bounding box center [19, 111] width 12 height 13
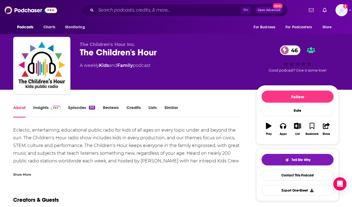
click at [42, 108] on link "Insights" at bounding box center [46, 111] width 27 height 13
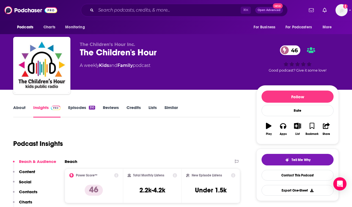
click at [33, 193] on p "Contacts" at bounding box center [28, 191] width 18 height 5
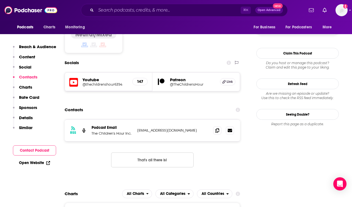
scroll to position [454, 0]
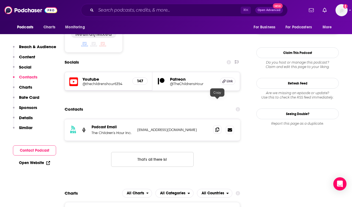
click at [216, 127] on icon at bounding box center [217, 129] width 4 height 4
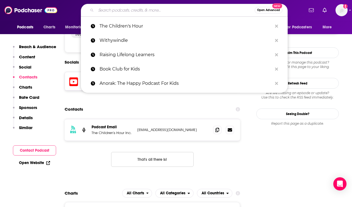
click at [137, 9] on input "Search podcasts, credits, & more..." at bounding box center [175, 10] width 159 height 9
type input "v"
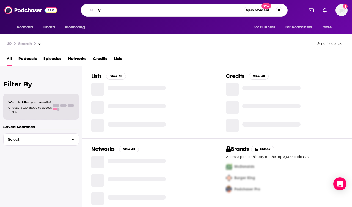
click at [135, 11] on input "v" at bounding box center [170, 10] width 148 height 9
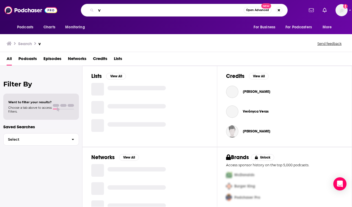
paste input "Circle Round"
type input "Circle Round"
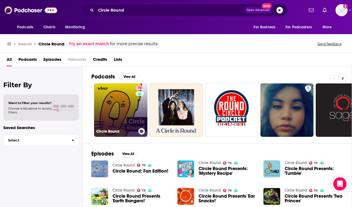
click at [116, 99] on link "78 Circle Round" at bounding box center [120, 109] width 53 height 53
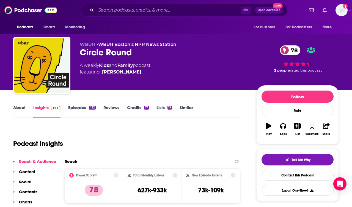
click at [23, 112] on link "About" at bounding box center [19, 111] width 12 height 13
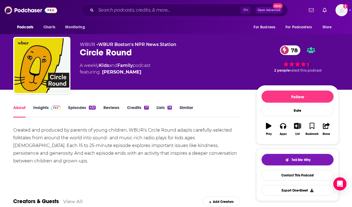
click at [77, 110] on link "Episodes 432" at bounding box center [81, 111] width 27 height 13
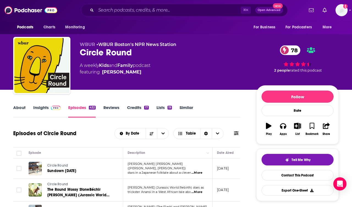
click at [43, 111] on link "Insights" at bounding box center [46, 111] width 27 height 13
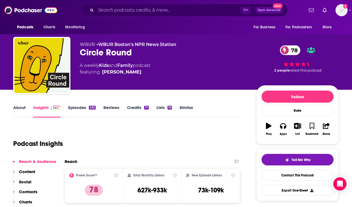
click at [28, 193] on p "Contacts" at bounding box center [28, 191] width 18 height 5
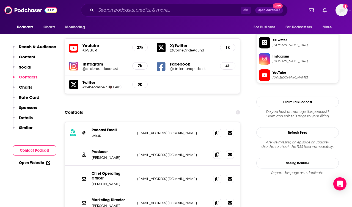
scroll to position [485, 0]
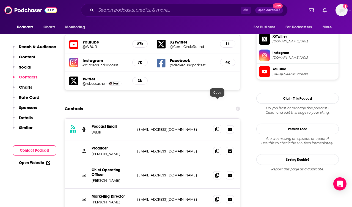
click at [216, 127] on icon at bounding box center [217, 129] width 4 height 4
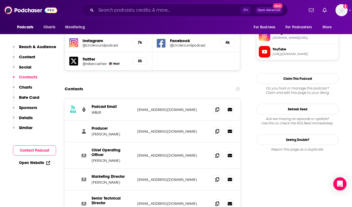
scroll to position [512, 0]
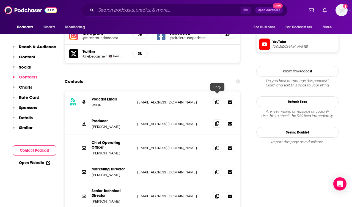
click at [217, 121] on icon at bounding box center [217, 123] width 4 height 4
click at [170, 7] on input "Search podcasts, credits, & more..." at bounding box center [168, 10] width 145 height 9
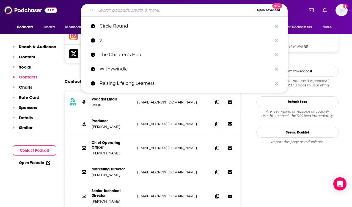
type input "v"
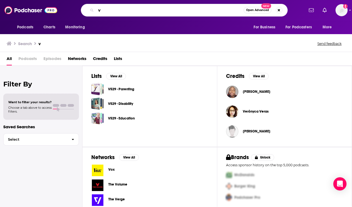
click at [162, 10] on input "v" at bounding box center [170, 10] width 148 height 9
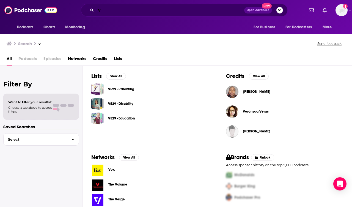
click at [162, 10] on input "v" at bounding box center [170, 10] width 148 height 9
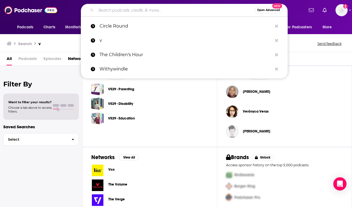
paste input "Stories Podcast: A Bedtime Show for Kids of All Ages"
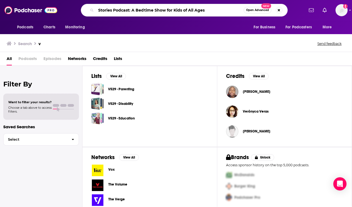
type input "Stories Podcast: A Bedtime Show for Kids of All Ages"
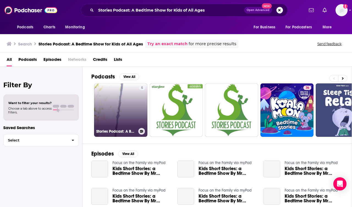
click at [110, 101] on link "5 Stories Podcast: A Bedtime Show for Kids of All Ages Stories Podcast / Wondery" at bounding box center [120, 109] width 53 height 53
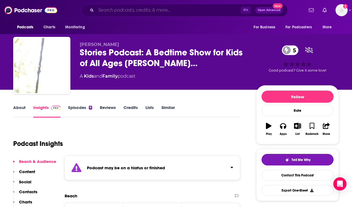
click at [159, 12] on input "Search podcasts, credits, & more..." at bounding box center [168, 10] width 145 height 9
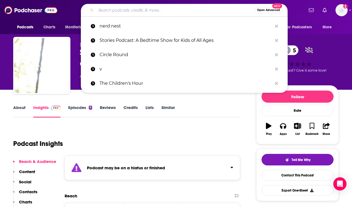
paste input "After Bedtime with Big Little Feelings"
type input "After Bedtime with Big Little Feelings"
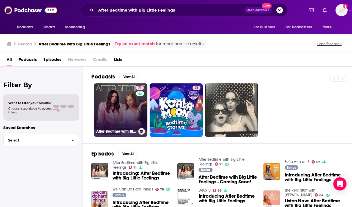
click at [100, 101] on link "71 After Bedtime with Big Little Feelings" at bounding box center [120, 109] width 53 height 53
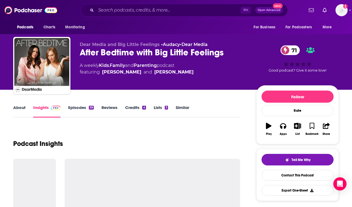
click at [24, 110] on link "About" at bounding box center [19, 111] width 12 height 13
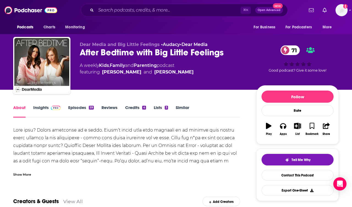
click at [23, 172] on div "Show More" at bounding box center [22, 173] width 18 height 5
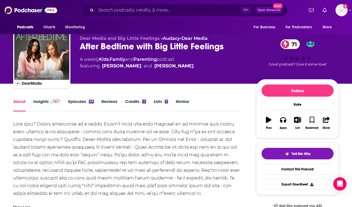
scroll to position [4, 0]
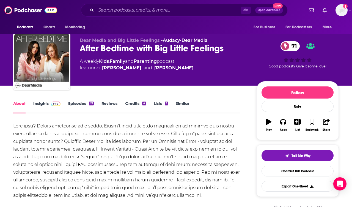
click at [41, 105] on link "Insights" at bounding box center [46, 107] width 27 height 13
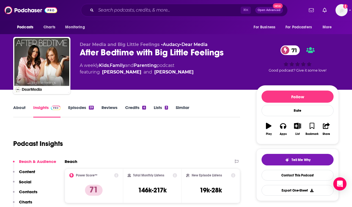
click at [118, 56] on div "After Bedtime with Big Little Feelings 71" at bounding box center [164, 52] width 168 height 11
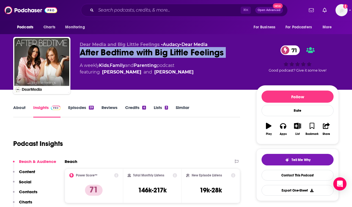
click at [118, 56] on div "After Bedtime with Big Little Feelings 71" at bounding box center [164, 52] width 168 height 11
click at [34, 191] on p "Contacts" at bounding box center [28, 191] width 18 height 5
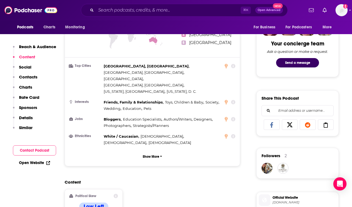
scroll to position [266, 0]
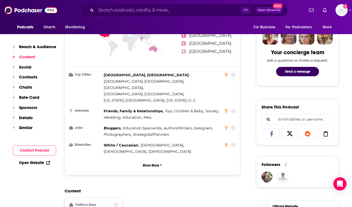
click at [187, 5] on div "⌘ K Open Advanced New" at bounding box center [184, 10] width 207 height 13
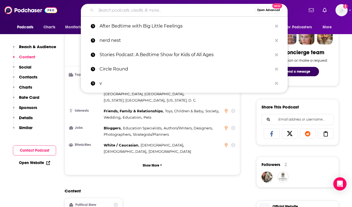
click at [185, 10] on input "Search podcasts, credits, & more..." at bounding box center [175, 10] width 159 height 9
paste input "Koala Moon - Kids Bedtime Stories & Meditations"
type input "Koala Moon - Kids Bedtime Stories & Meditations"
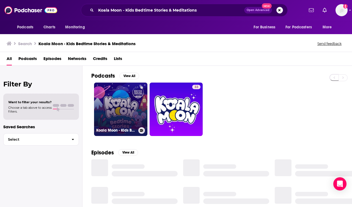
click at [110, 102] on link "Koala Moon - Kids Bedtime Stories & Meditations" at bounding box center [120, 108] width 53 height 53
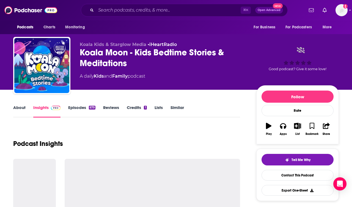
click at [25, 111] on link "About" at bounding box center [19, 111] width 12 height 13
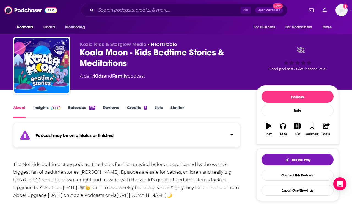
click at [38, 108] on link "Insights" at bounding box center [46, 111] width 27 height 13
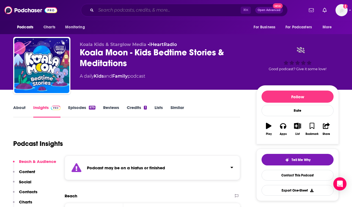
click at [166, 7] on input "Search podcasts, credits, & more..." at bounding box center [168, 10] width 145 height 9
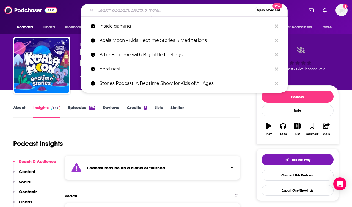
paste input "Sean Donohue Show"
type input "Sean Donohue Show"
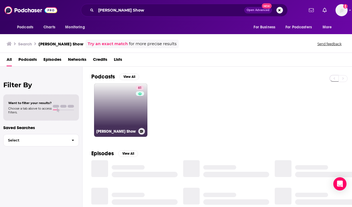
click at [111, 103] on link "61 Sean Donohue Show" at bounding box center [120, 109] width 53 height 53
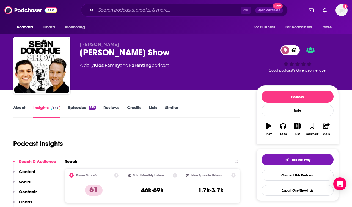
click at [24, 108] on link "About" at bounding box center [19, 111] width 12 height 13
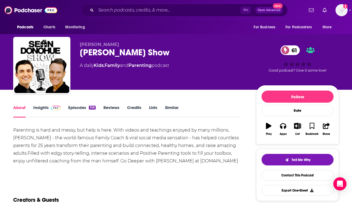
click at [83, 110] on link "Episodes 358" at bounding box center [81, 111] width 27 height 13
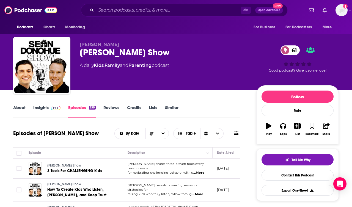
click at [125, 54] on div "Sean Donohue Show 61" at bounding box center [164, 52] width 168 height 11
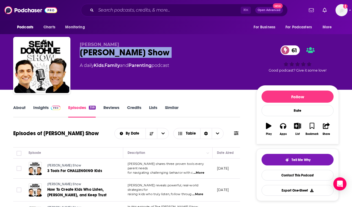
click at [125, 54] on div "Sean Donohue Show 61" at bounding box center [164, 52] width 168 height 11
copy div "Sean Donohue Show 61"
click at [40, 108] on link "Insights" at bounding box center [46, 111] width 27 height 13
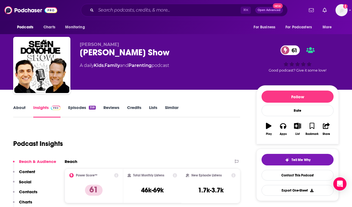
click at [28, 191] on p "Contacts" at bounding box center [28, 191] width 18 height 5
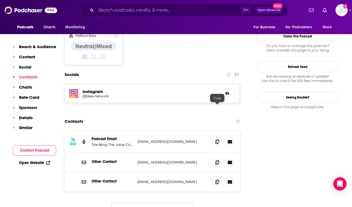
scroll to position [460, 0]
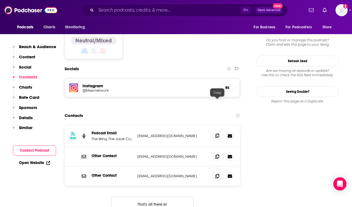
click at [216, 133] on icon at bounding box center [217, 135] width 4 height 4
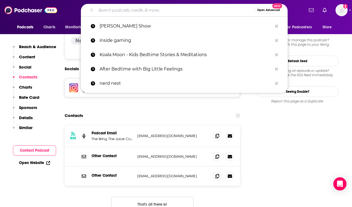
click at [184, 8] on input "Search podcasts, credits, & more..." at bounding box center [175, 10] width 159 height 9
paste input "The Whole Parent Podcast"
type input "The Whole Parent Podcast"
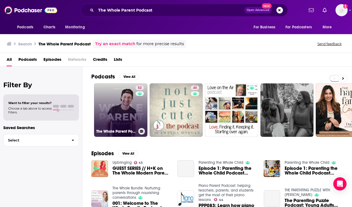
click at [106, 93] on link "52 The Whole Parent Podcast" at bounding box center [120, 109] width 53 height 53
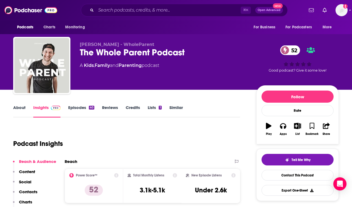
click at [21, 109] on link "About" at bounding box center [19, 111] width 12 height 13
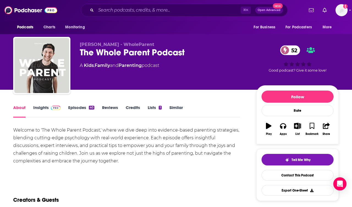
click at [51, 112] on link "Insights" at bounding box center [46, 111] width 27 height 13
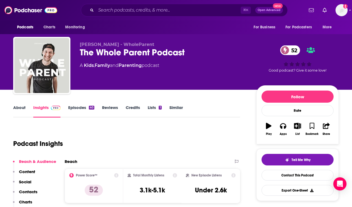
click at [26, 194] on p "Contacts" at bounding box center [28, 191] width 18 height 5
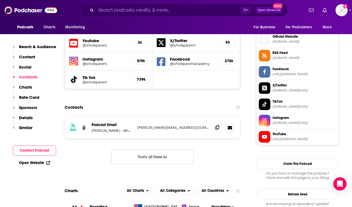
scroll to position [490, 0]
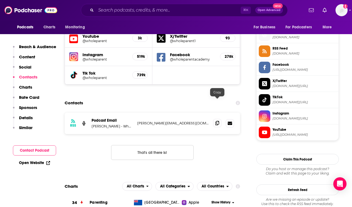
click at [217, 121] on icon at bounding box center [217, 123] width 4 height 4
click at [178, 12] on input "Search podcasts, credits, & more..." at bounding box center [168, 10] width 145 height 9
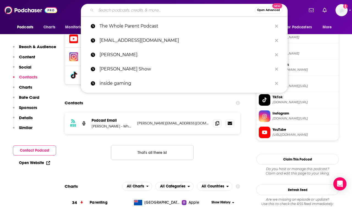
paste input "Practice You with Elena Brower"
type input "Practice You with Elena Brower"
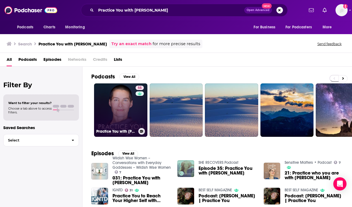
click at [106, 99] on link "55 Practice You with Elena Brower" at bounding box center [120, 109] width 53 height 53
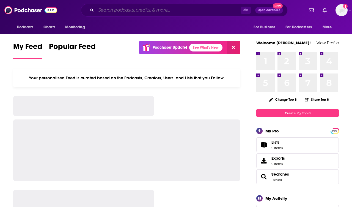
click at [117, 9] on input "Search podcasts, credits, & more..." at bounding box center [168, 10] width 145 height 9
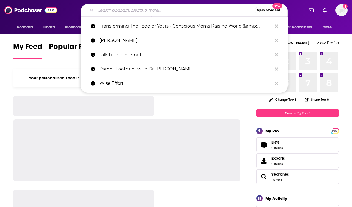
paste input "Transforming The Toddler Years - Conscious Moms Raising World &amp; Kindergarte…"
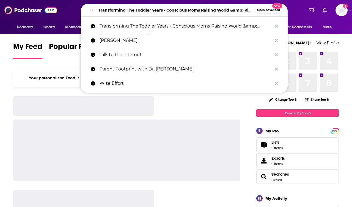
scroll to position [0, 53]
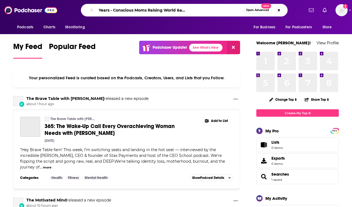
drag, startPoint x: 110, startPoint y: 11, endPoint x: 159, endPoint y: 21, distance: 50.0
click at [159, 21] on div "Podcasts Charts Monitoring Transforming The Toddler Years - Conscious Moms Rais…" at bounding box center [176, 17] width 352 height 34
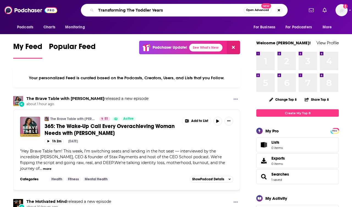
scroll to position [0, 0]
type input "Transforming The Toddler Years"
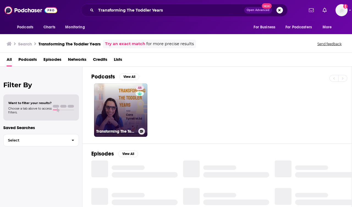
click at [128, 103] on link "46 Transforming The Toddler Years- Parents and Educators Raising Calm, Connecte…" at bounding box center [120, 109] width 53 height 53
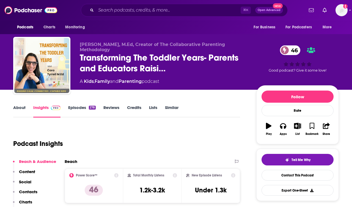
click at [23, 107] on link "About" at bounding box center [19, 111] width 12 height 13
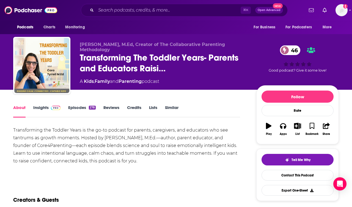
click at [39, 107] on link "Insights" at bounding box center [46, 111] width 27 height 13
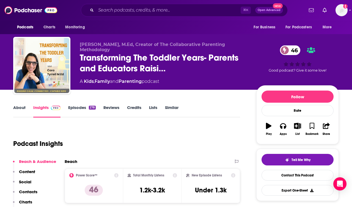
click at [17, 110] on link "About" at bounding box center [19, 111] width 12 height 13
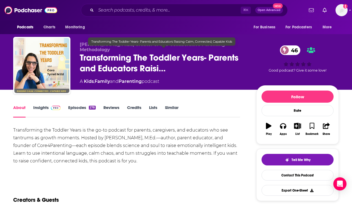
click at [147, 58] on span "Transforming The Toddler Years- Parents and Educators Raisi…" at bounding box center [164, 62] width 168 height 21
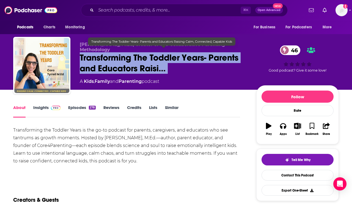
click at [147, 58] on span "Transforming The Toddler Years- Parents and Educators Raisi…" at bounding box center [164, 62] width 168 height 21
copy div "Transforming The Toddler Years- Parents and Educators Raisi… 46"
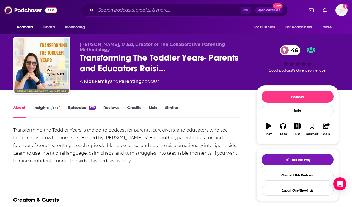
click at [43, 104] on div "About Insights Episodes 278 Reviews Credits Lists Similar" at bounding box center [126, 110] width 227 height 13
click at [43, 107] on link "Insights" at bounding box center [46, 111] width 27 height 13
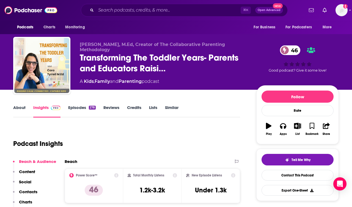
click at [31, 189] on p "Contacts" at bounding box center [28, 191] width 18 height 5
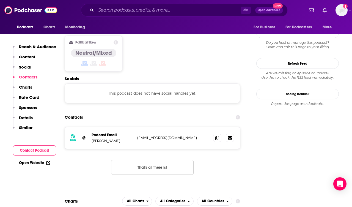
scroll to position [443, 0]
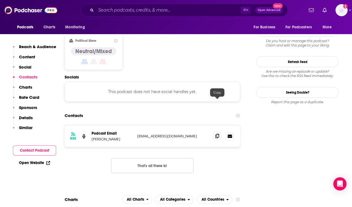
click at [218, 132] on span at bounding box center [217, 136] width 8 height 8
click at [154, 15] on div "⌘ K Open Advanced New" at bounding box center [184, 10] width 207 height 13
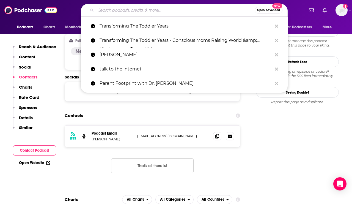
click at [153, 12] on input "Search podcasts, credits, & more..." at bounding box center [175, 10] width 159 height 9
paste input "Radically Loved with [PERSON_NAME]"
type input "Radically Loved with [PERSON_NAME]"
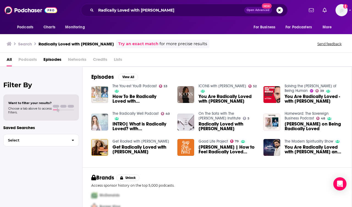
click at [100, 91] on img "How To Be Radically Loved with Rosie Acosta" at bounding box center [99, 94] width 17 height 17
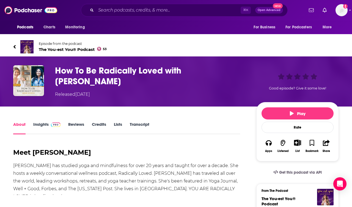
click at [28, 47] on img at bounding box center [26, 46] width 13 height 13
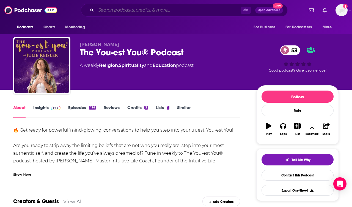
click at [153, 8] on input "Search podcasts, credits, & more..." at bounding box center [168, 10] width 145 height 9
paste input "The Art of Parenting"
type input "The Art of Parenting"
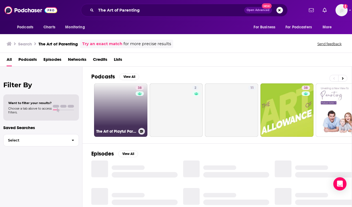
click at [122, 90] on link "38 The Art of Playful Parenting" at bounding box center [120, 109] width 53 height 53
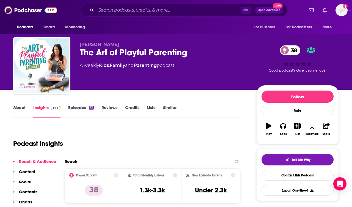
click at [104, 49] on div "The Art of Playful Parenting 38" at bounding box center [164, 52] width 168 height 11
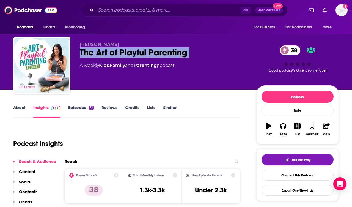
click at [104, 49] on div "The Art of Playful Parenting 38" at bounding box center [164, 52] width 168 height 11
copy div "The Art of Playful Parenting 38"
click at [26, 190] on p "Contacts" at bounding box center [28, 191] width 18 height 5
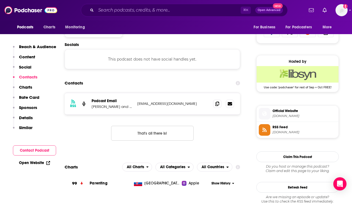
scroll to position [369, 0]
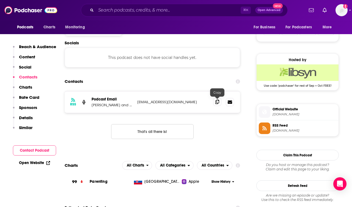
click at [217, 103] on icon at bounding box center [217, 102] width 4 height 4
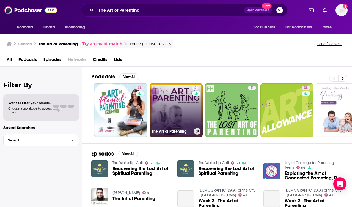
click at [176, 98] on link "2 The Art of Parenting" at bounding box center [176, 109] width 53 height 53
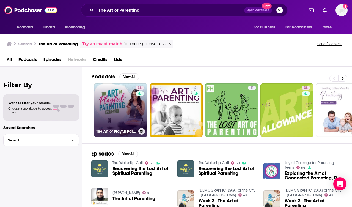
click at [126, 106] on link "38 The Art of Playful Parenting" at bounding box center [120, 109] width 53 height 53
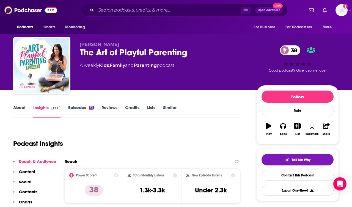
click at [25, 190] on p "Contacts" at bounding box center [28, 191] width 18 height 5
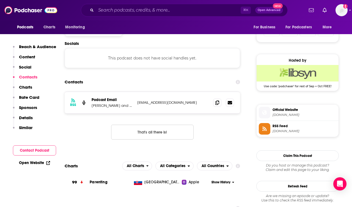
scroll to position [369, 0]
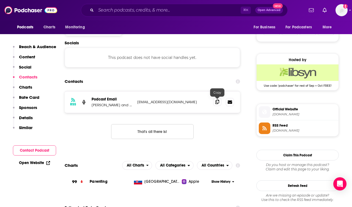
click at [215, 105] on span at bounding box center [217, 102] width 8 height 8
click at [172, 12] on input "Search podcasts, credits, & more..." at bounding box center [168, 10] width 145 height 9
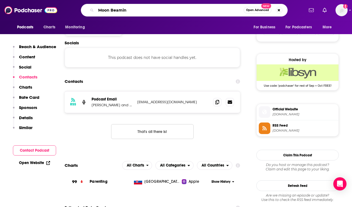
type input "Moon Beaming"
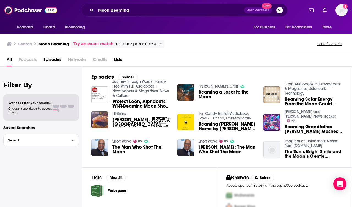
click at [181, 5] on div "Moon Beaming Open Advanced New" at bounding box center [184, 10] width 207 height 13
click at [181, 6] on div "Moon Beaming Open Advanced New" at bounding box center [184, 10] width 207 height 13
click at [181, 9] on input "Moon Beaming" at bounding box center [170, 10] width 148 height 9
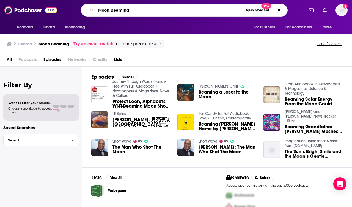
click at [181, 9] on input "Moon Beaming" at bounding box center [170, 10] width 148 height 9
type input "Cheaper than Therapy"
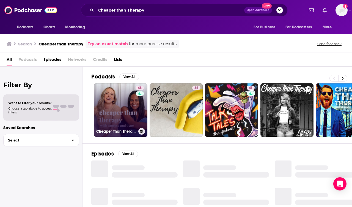
click at [120, 100] on link "48 Cheaper Than Therapy with [PERSON_NAME] and [PERSON_NAME]" at bounding box center [120, 109] width 53 height 53
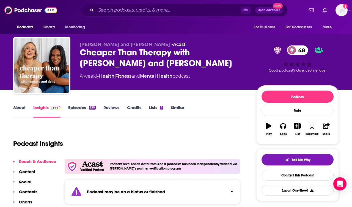
click at [20, 113] on link "About" at bounding box center [19, 111] width 12 height 13
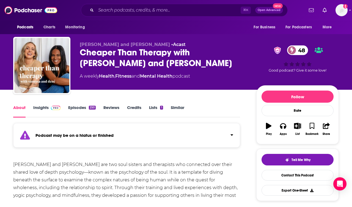
click at [73, 107] on link "Episodes 250" at bounding box center [81, 111] width 27 height 13
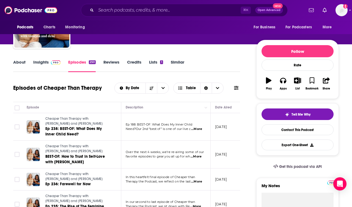
scroll to position [47, 0]
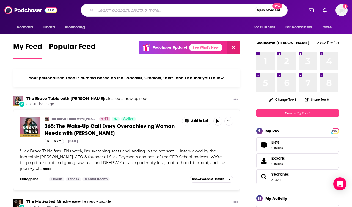
click at [141, 12] on input "Search podcasts, credits, & more..." at bounding box center [175, 10] width 159 height 9
paste input "Conversations with Dr. [PERSON_NAME]"
type input "Conversations with Dr. [PERSON_NAME]"
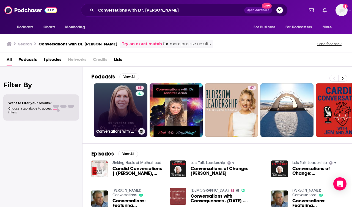
click at [107, 93] on link "65 Conversations with Dr. [PERSON_NAME]" at bounding box center [120, 109] width 53 height 53
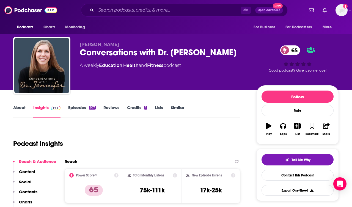
click at [20, 107] on link "About" at bounding box center [19, 111] width 12 height 13
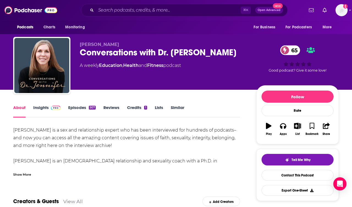
click at [26, 169] on div "Show More" at bounding box center [126, 171] width 227 height 9
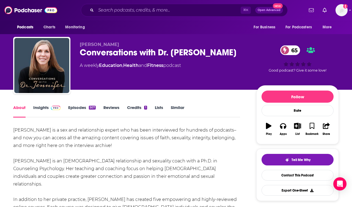
click at [45, 109] on link "Insights" at bounding box center [46, 111] width 27 height 13
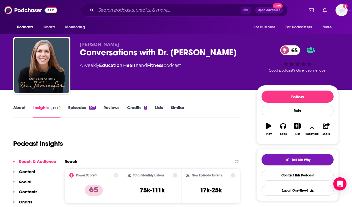
click at [74, 108] on link "Episodes 507" at bounding box center [81, 111] width 27 height 13
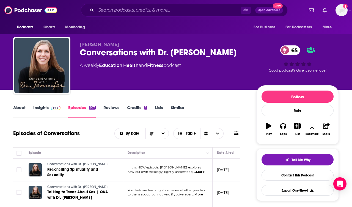
click at [112, 53] on div "Conversations with Dr. [PERSON_NAME] 65" at bounding box center [164, 52] width 168 height 11
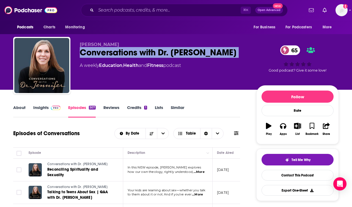
click at [112, 53] on div "Conversations with Dr. [PERSON_NAME] 65" at bounding box center [164, 52] width 168 height 11
copy div "Conversations with Dr. [PERSON_NAME] 65"
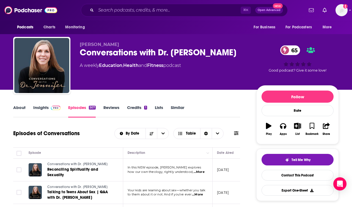
click at [42, 104] on div "About Insights Episodes 507 Reviews Credits 1 Lists Similar" at bounding box center [126, 110] width 227 height 13
click at [42, 108] on link "Insights" at bounding box center [46, 111] width 27 height 13
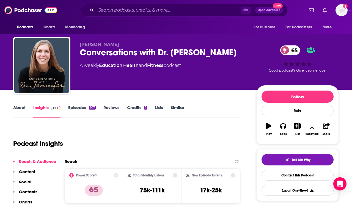
click at [25, 191] on p "Contacts" at bounding box center [28, 191] width 18 height 5
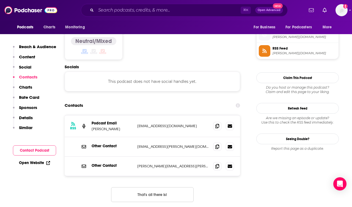
scroll to position [443, 0]
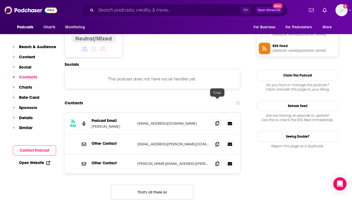
click at [214, 119] on span at bounding box center [217, 123] width 8 height 8
click at [133, 7] on input "Search podcasts, credits, & more..." at bounding box center [168, 10] width 145 height 9
paste input "Alive & Well – Burnout, Anxiety, Nervous System, Productivi…"
type input "Alive & Well – Burnout, Anxiety, Nervous System, Productivi…"
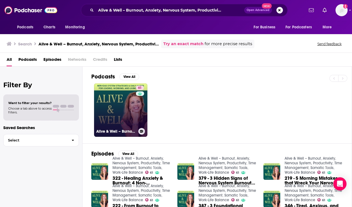
click at [109, 110] on link "61 Alive & Well – Burnout, Anxiety, Nervous System, Productivity, Time Manageme…" at bounding box center [120, 109] width 53 height 53
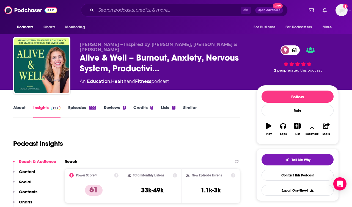
click at [17, 112] on link "About" at bounding box center [19, 111] width 12 height 13
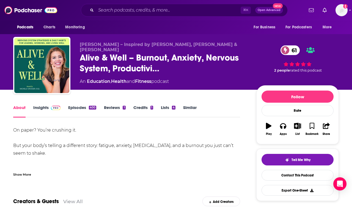
click at [24, 167] on div "Show More" at bounding box center [126, 171] width 227 height 9
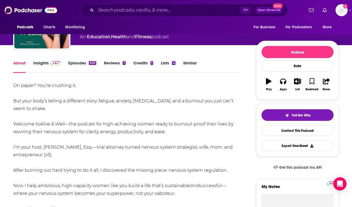
scroll to position [21, 0]
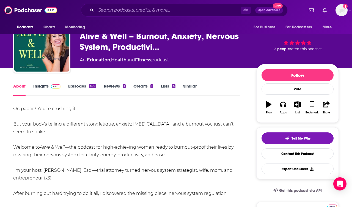
click at [44, 84] on link "Insights" at bounding box center [46, 89] width 27 height 13
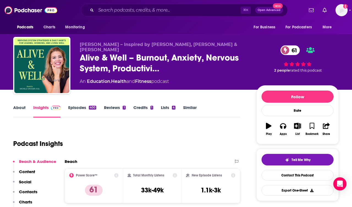
click at [33, 191] on p "Contacts" at bounding box center [28, 191] width 18 height 5
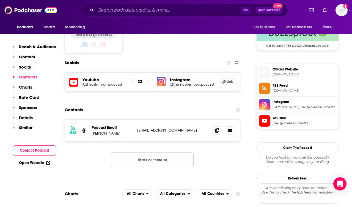
scroll to position [454, 0]
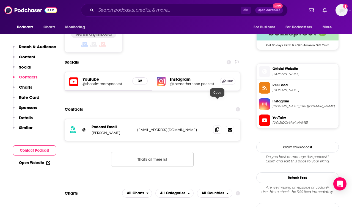
click at [218, 127] on icon at bounding box center [217, 129] width 4 height 4
click at [139, 6] on input "Search podcasts, credits, & more..." at bounding box center [168, 10] width 145 height 9
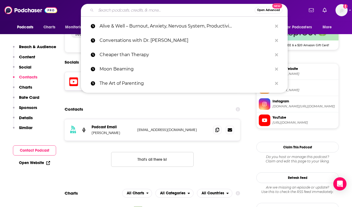
paste input "The Trigger and The Truth"
type input "The Trigger and The Truth"
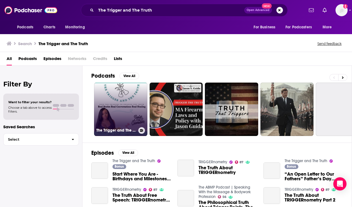
click at [108, 100] on link "The Trigger and The Truth" at bounding box center [120, 108] width 53 height 53
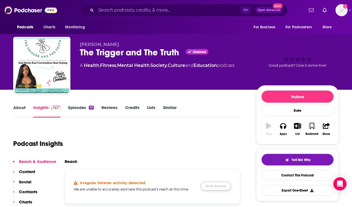
click at [211, 187] on button "Show Anyway" at bounding box center [216, 185] width 30 height 9
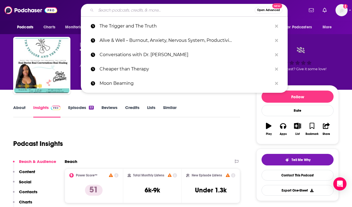
click at [132, 9] on input "Search podcasts, credits, & more..." at bounding box center [175, 10] width 159 height 9
paste input "Pursuit of Wellness"
type input "Pursuit of Wellness"
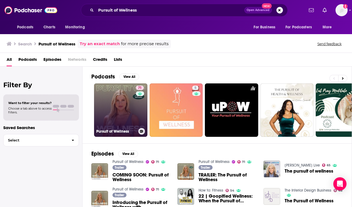
click at [116, 92] on link "71 Pursuit of Wellness" at bounding box center [120, 109] width 53 height 53
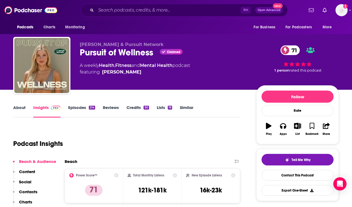
click at [19, 110] on link "About" at bounding box center [19, 111] width 12 height 13
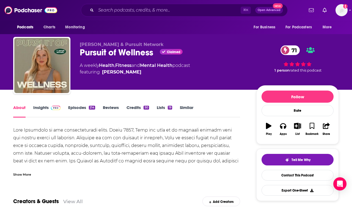
click at [24, 170] on div "Show More" at bounding box center [126, 171] width 227 height 9
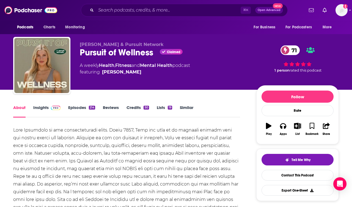
click at [41, 107] on link "Insights" at bounding box center [46, 111] width 27 height 13
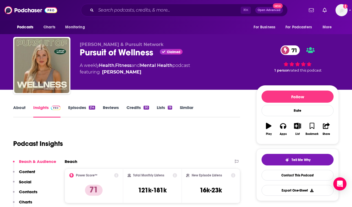
click at [30, 190] on p "Contacts" at bounding box center [28, 191] width 18 height 5
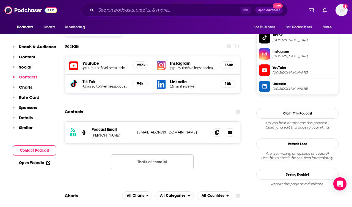
scroll to position [472, 0]
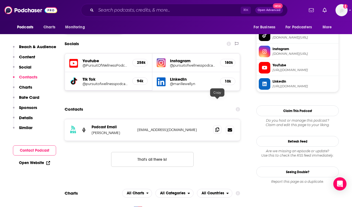
click at [216, 127] on icon at bounding box center [217, 129] width 4 height 4
click at [125, 10] on input "Search podcasts, credits, & more..." at bounding box center [168, 10] width 145 height 9
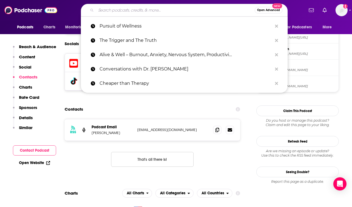
paste input "Our Whole Childhood with Patrick Teahan"
type input "Our Whole Childhood with Patrick Teahan"
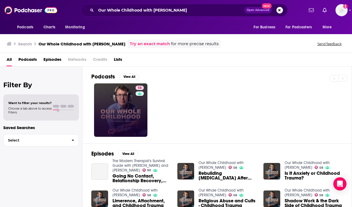
click at [97, 108] on link "58" at bounding box center [120, 109] width 53 height 53
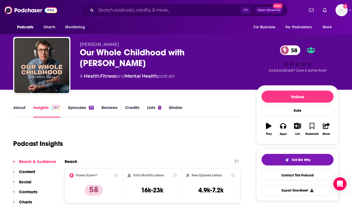
click at [13, 108] on link "About" at bounding box center [19, 111] width 12 height 13
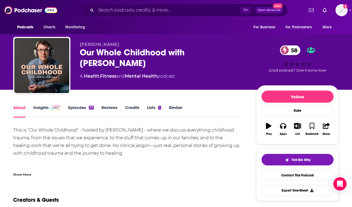
click at [26, 173] on div "Show More" at bounding box center [22, 173] width 18 height 5
click at [48, 110] on link "Insights" at bounding box center [46, 111] width 27 height 13
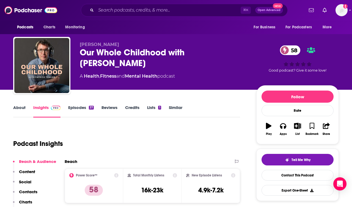
click at [27, 191] on p "Contacts" at bounding box center [28, 191] width 18 height 5
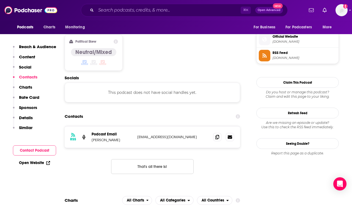
scroll to position [443, 0]
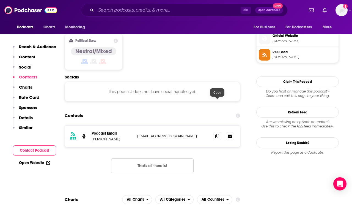
click at [214, 132] on span at bounding box center [217, 136] width 8 height 8
click at [121, 16] on div "Podcasts Charts Monitoring ⌘ K Open Advanced New For Business For Podcasters Mo…" at bounding box center [176, 10] width 352 height 20
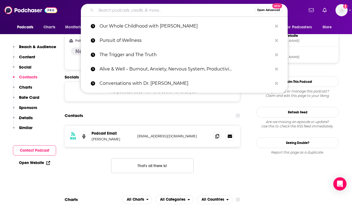
click at [121, 13] on input "Search podcasts, credits, & more..." at bounding box center [175, 10] width 159 height 9
paste input "AuDHD Flourishing"
type input "AuDHD Flourishing"
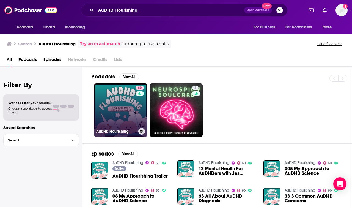
click at [126, 120] on link "60 AuDHD Flourishing" at bounding box center [120, 109] width 53 height 53
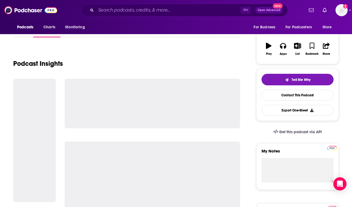
scroll to position [80, 0]
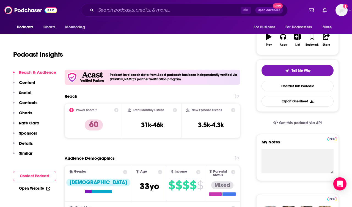
click at [29, 104] on p "Contacts" at bounding box center [28, 102] width 18 height 5
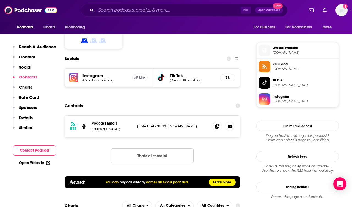
scroll to position [478, 0]
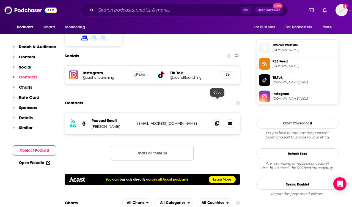
click at [217, 121] on icon at bounding box center [217, 123] width 4 height 4
click at [26, 26] on span "Podcasts" at bounding box center [25, 27] width 16 height 8
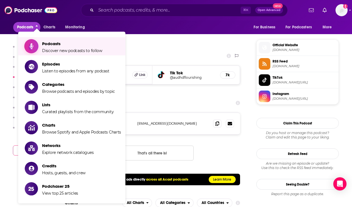
click at [49, 43] on span "Podcasts" at bounding box center [72, 43] width 60 height 5
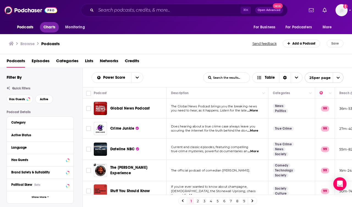
click at [48, 29] on span "Charts" at bounding box center [49, 27] width 12 height 8
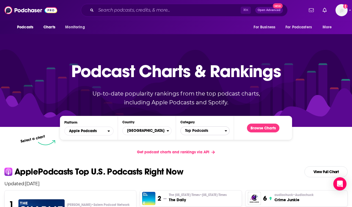
click at [199, 131] on span "Top Podcasts" at bounding box center [203, 130] width 44 height 9
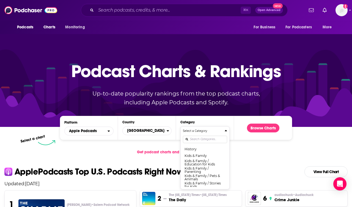
scroll to position [242, 0]
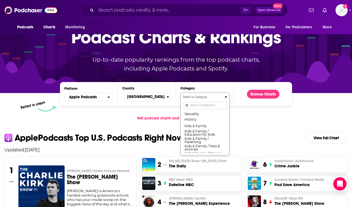
click at [196, 141] on div "Select a Category Top Podcasts Arts Arts / Books Arts / Design Arts / Fashion &…" at bounding box center [205, 124] width 44 height 58
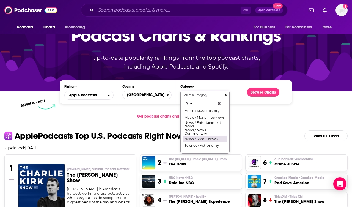
scroll to position [0, 0]
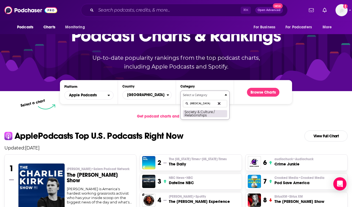
type input "rela"
click at [201, 115] on button "Society & Culture / Relationships" at bounding box center [205, 113] width 44 height 7
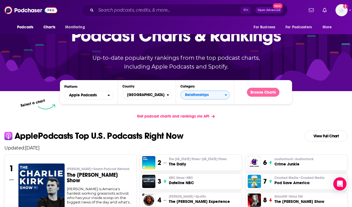
click at [268, 93] on button "Browse Charts" at bounding box center [263, 92] width 32 height 9
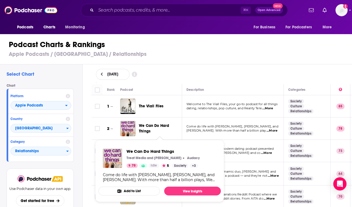
click at [150, 127] on span "We Can Do Hard Things" at bounding box center [154, 128] width 30 height 10
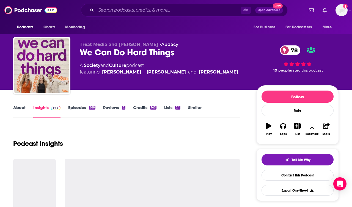
click at [14, 109] on link "About" at bounding box center [19, 111] width 12 height 13
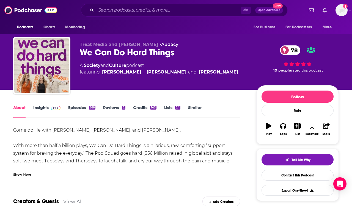
click at [22, 175] on div "Show More" at bounding box center [22, 173] width 18 height 5
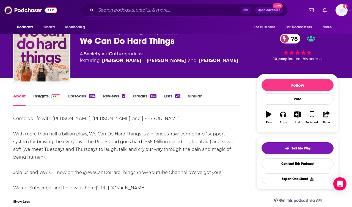
scroll to position [10, 0]
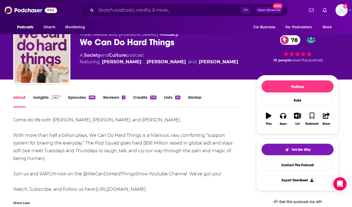
click at [40, 99] on link "Insights" at bounding box center [46, 101] width 27 height 13
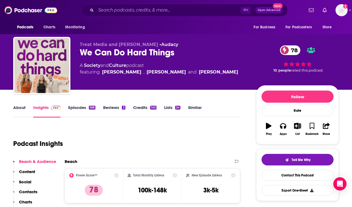
click at [78, 108] on link "Episodes 566" at bounding box center [81, 111] width 27 height 13
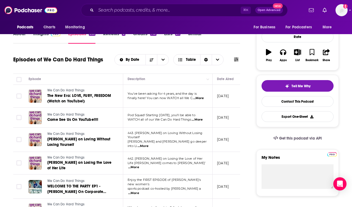
scroll to position [75, 0]
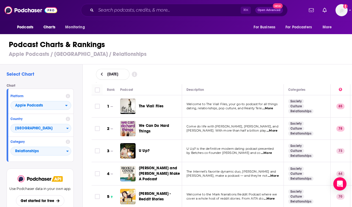
scroll to position [16, 0]
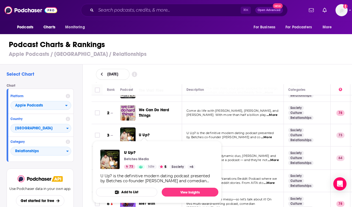
click at [170, 75] on div "September 22, 2025" at bounding box center [222, 74] width 252 height 11
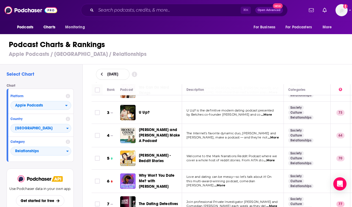
scroll to position [49, 0]
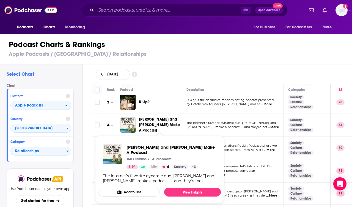
click at [179, 71] on div "September 22, 2025" at bounding box center [222, 74] width 252 height 11
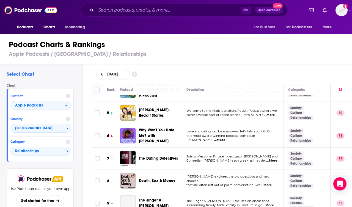
scroll to position [84, 0]
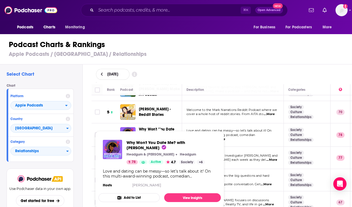
click at [95, 122] on td at bounding box center [97, 112] width 11 height 22
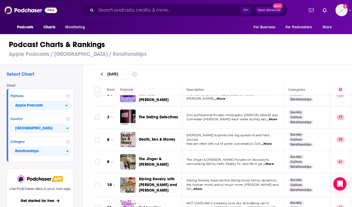
scroll to position [125, 0]
click at [267, 141] on span "...More" at bounding box center [266, 143] width 11 height 4
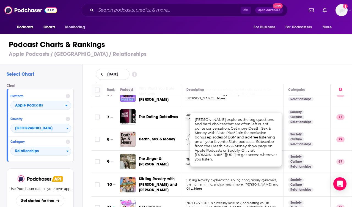
click at [83, 158] on div "Select Chart Chart Platform Apple Podcasts Country United States Category Relat…" at bounding box center [178, 151] width 357 height 174
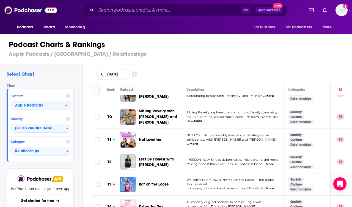
scroll to position [198, 0]
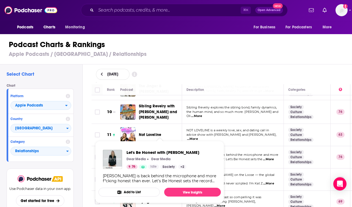
click at [86, 140] on div "Select Chart Chart Platform Apple Podcasts Country United States Category Relat…" at bounding box center [178, 151] width 357 height 174
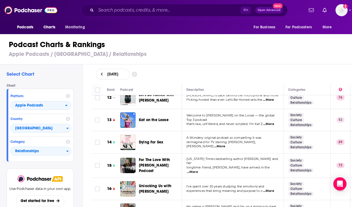
scroll to position [272, 0]
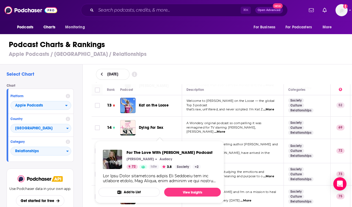
click at [88, 134] on div "Rank Podcast Description Categories 1 The Viall Files Welcome to The Viall File…" at bounding box center [221, 145] width 269 height 123
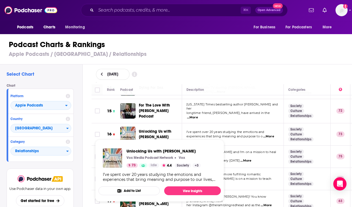
scroll to position [313, 0]
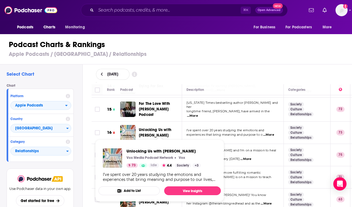
click at [89, 127] on div "Rank Podcast Description Categories 1 The Viall Files Welcome to The Viall File…" at bounding box center [221, 145] width 269 height 123
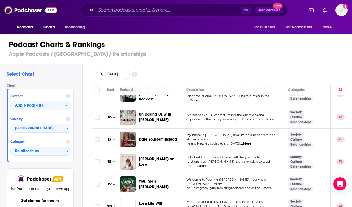
scroll to position [339, 0]
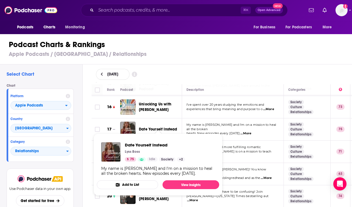
click at [86, 132] on div "Select Chart Chart Platform Apple Podcasts Country United States Category Relat…" at bounding box center [178, 151] width 357 height 174
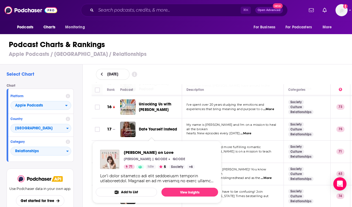
click at [88, 136] on div "Rank Podcast Description Categories 1 The Viall Files Welcome to The Viall File…" at bounding box center [221, 145] width 269 height 123
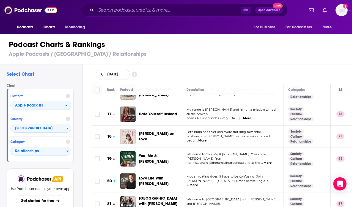
scroll to position [357, 0]
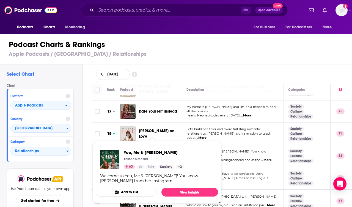
click at [81, 140] on div "Select Chart Chart Platform Apple Podcasts Country United States Category Relat…" at bounding box center [41, 151] width 82 height 174
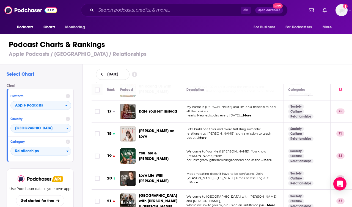
click at [83, 182] on div "Select Chart Chart Platform Apple Podcasts Country United States Category Relat…" at bounding box center [178, 151] width 357 height 174
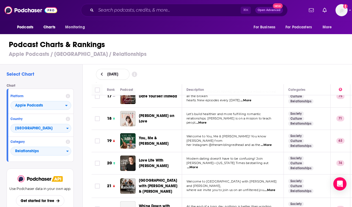
scroll to position [373, 0]
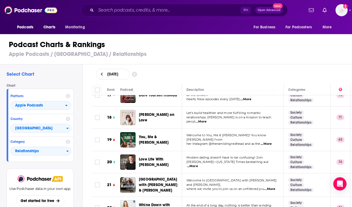
click at [268, 187] on span "...More" at bounding box center [269, 189] width 11 height 4
click at [92, 197] on td at bounding box center [97, 208] width 11 height 22
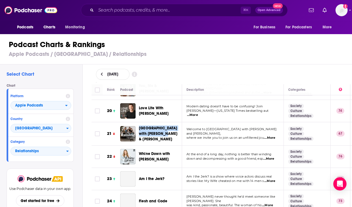
scroll to position [454, 0]
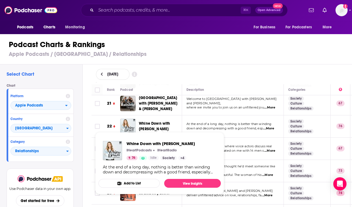
click at [88, 138] on div "Rank Podcast Description Categories 1 The Viall Files Welcome to The Viall File…" at bounding box center [221, 145] width 269 height 123
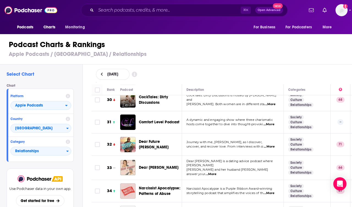
scroll to position [664, 0]
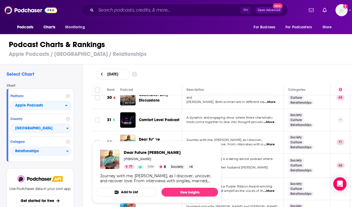
click at [85, 123] on div "Select Chart Chart Platform Apple Podcasts Country United States Category Relat…" at bounding box center [178, 151] width 357 height 174
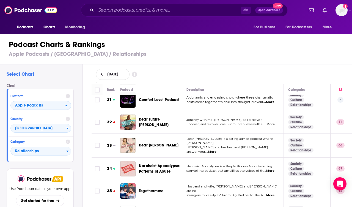
scroll to position [698, 0]
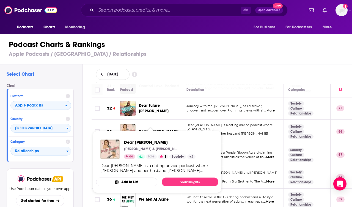
click at [86, 124] on div "Select Chart Chart Platform Apple Podcasts Country United States Category Relat…" at bounding box center [178, 151] width 357 height 174
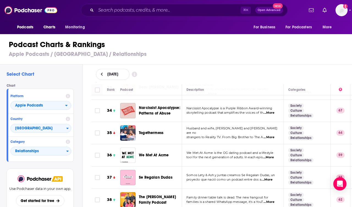
scroll to position [743, 0]
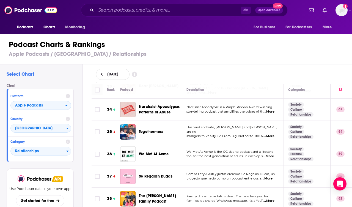
click at [271, 134] on span "...More" at bounding box center [268, 136] width 11 height 4
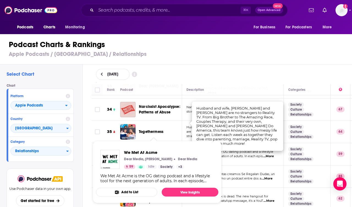
click at [95, 143] on td at bounding box center [97, 154] width 11 height 22
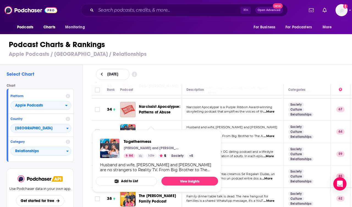
click at [88, 130] on div "Rank Podcast Description Categories 1 The Viall Files Welcome to The Viall File…" at bounding box center [221, 145] width 269 height 123
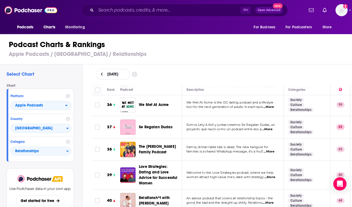
scroll to position [796, 0]
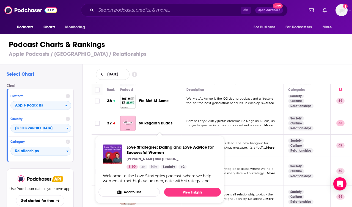
click at [86, 128] on div "Select Chart Chart Platform Apple Podcasts Country United States Category Relat…" at bounding box center [178, 151] width 357 height 174
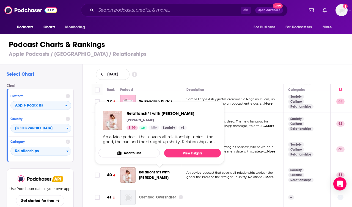
scroll to position [823, 0]
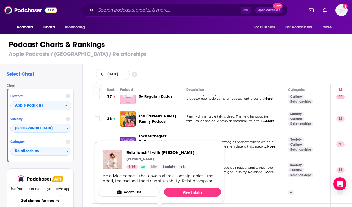
click at [80, 148] on div "Select Chart Chart Platform Apple Podcasts Country United States Category Relat…" at bounding box center [41, 151] width 82 height 174
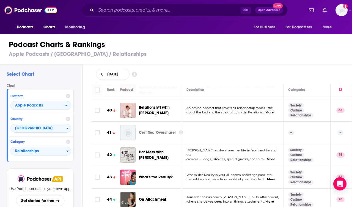
scroll to position [888, 0]
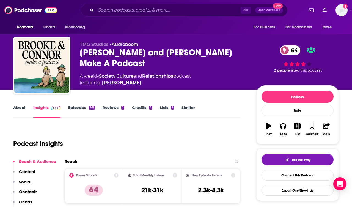
click at [21, 112] on link "About" at bounding box center [19, 111] width 12 height 13
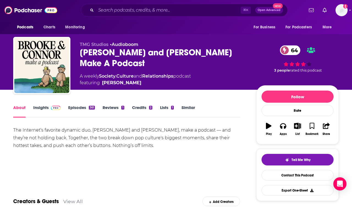
click at [78, 107] on link "Episodes 361" at bounding box center [81, 111] width 27 height 13
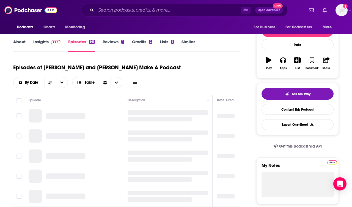
scroll to position [66, 0]
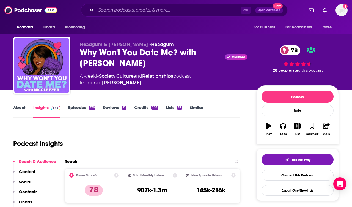
click at [108, 52] on div "Why Won't You Date Me? with [PERSON_NAME] Claimed 78" at bounding box center [164, 57] width 168 height 21
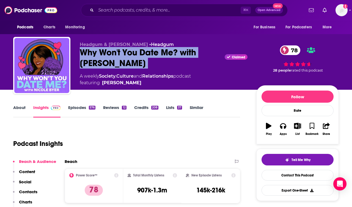
click at [108, 52] on div "Why Won't You Date Me? with [PERSON_NAME] Claimed 78" at bounding box center [164, 57] width 168 height 21
copy div "Why Won't You Date Me? with [PERSON_NAME]"
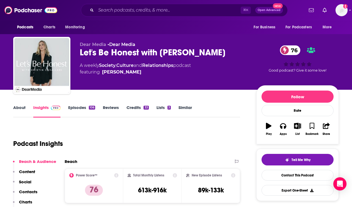
click at [23, 107] on link "About" at bounding box center [19, 111] width 12 height 13
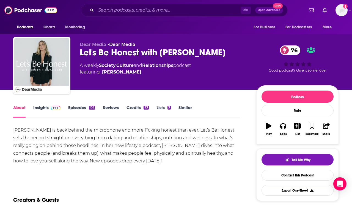
click at [106, 53] on div "Let's Be Honest with Kristin Cavallari 76" at bounding box center [164, 52] width 168 height 11
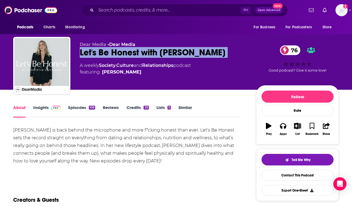
click at [106, 53] on div "Let's Be Honest with Kristin Cavallari 76" at bounding box center [164, 52] width 168 height 11
copy div "Let's Be Honest with Kristin Cavallari 76"
click at [39, 107] on link "Insights" at bounding box center [46, 111] width 27 height 13
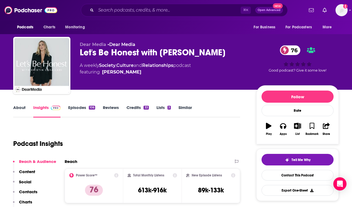
click at [30, 191] on p "Contacts" at bounding box center [28, 191] width 18 height 5
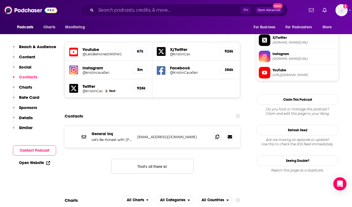
scroll to position [485, 0]
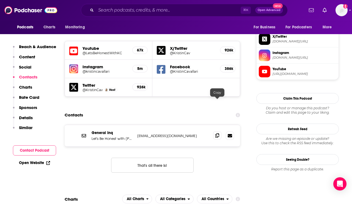
click at [216, 133] on icon at bounding box center [217, 135] width 4 height 4
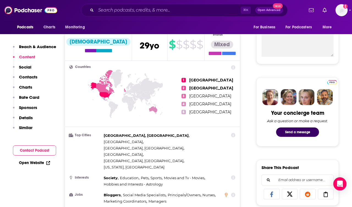
scroll to position [0, 0]
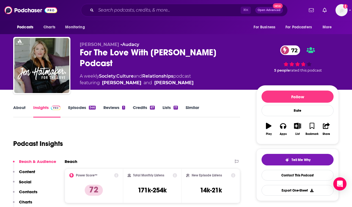
click at [104, 46] on span "[PERSON_NAME]" at bounding box center [99, 44] width 39 height 5
click at [104, 53] on div "For The Love With [PERSON_NAME] Podcast 72" at bounding box center [164, 57] width 168 height 21
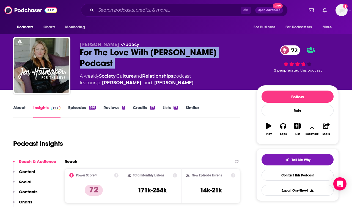
click at [104, 53] on div "For The Love With [PERSON_NAME] Podcast 72" at bounding box center [164, 57] width 168 height 21
copy div "For The Love With [PERSON_NAME] Podcast 72"
click at [24, 107] on link "About" at bounding box center [19, 111] width 12 height 13
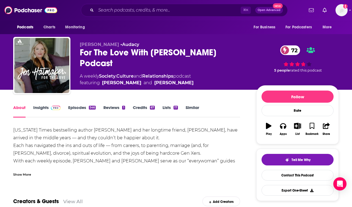
click at [26, 174] on div "Show More" at bounding box center [22, 173] width 18 height 5
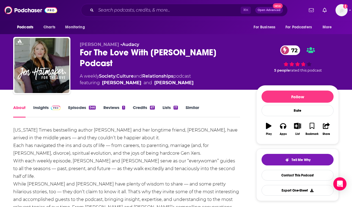
click at [79, 109] on link "Episodes 546" at bounding box center [81, 111] width 27 height 13
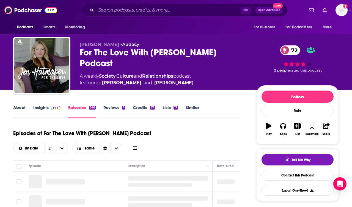
click at [44, 108] on link "Insights" at bounding box center [46, 111] width 27 height 13
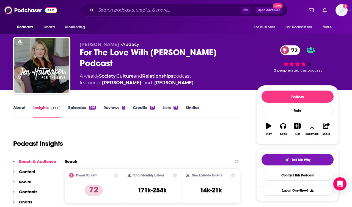
click at [32, 191] on p "Contacts" at bounding box center [28, 191] width 18 height 5
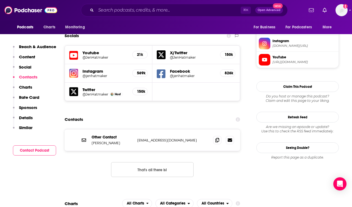
scroll to position [485, 0]
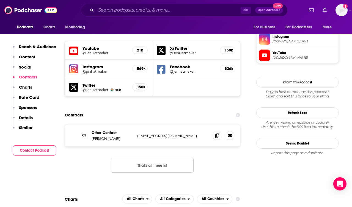
click at [218, 125] on div "Other Contact [PERSON_NAME] [EMAIL_ADDRESS][DOMAIN_NAME] [EMAIL_ADDRESS][DOMAIN…" at bounding box center [152, 135] width 175 height 21
click at [218, 131] on span at bounding box center [217, 135] width 8 height 8
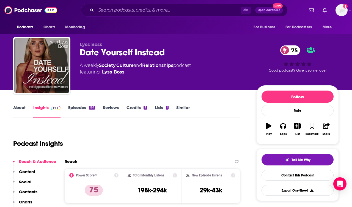
click at [76, 108] on link "Episodes 164" at bounding box center [81, 111] width 27 height 13
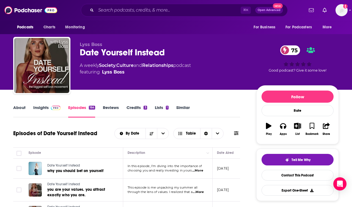
click at [40, 108] on link "Insights" at bounding box center [46, 111] width 27 height 13
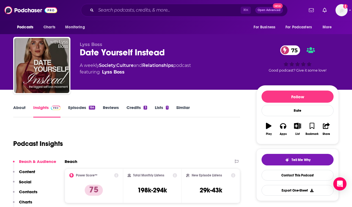
click at [27, 191] on p "Contacts" at bounding box center [28, 191] width 18 height 5
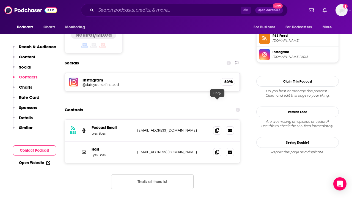
scroll to position [453, 0]
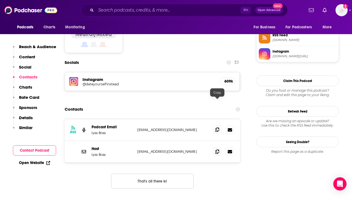
click at [216, 127] on icon at bounding box center [217, 129] width 4 height 4
click at [214, 147] on span at bounding box center [217, 151] width 8 height 8
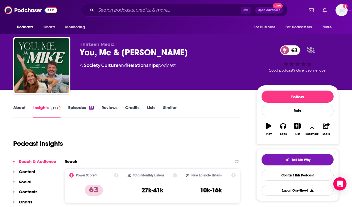
click at [17, 111] on link "About" at bounding box center [19, 111] width 12 height 13
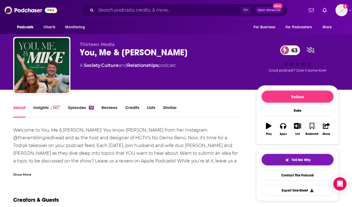
click at [71, 108] on link "Episodes 35" at bounding box center [81, 111] width 26 height 13
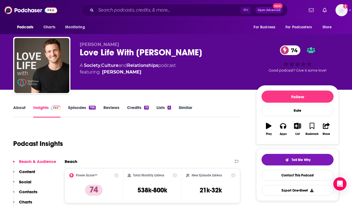
click at [25, 193] on p "Contacts" at bounding box center [28, 191] width 18 height 5
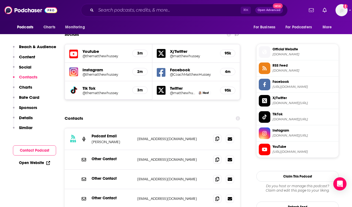
scroll to position [478, 0]
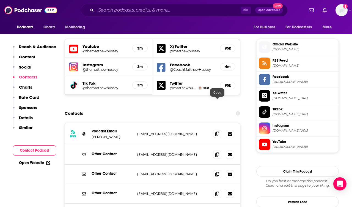
click at [216, 131] on icon at bounding box center [217, 133] width 4 height 4
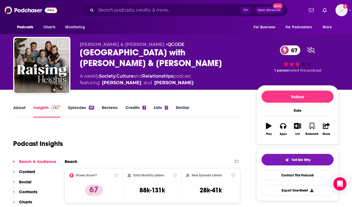
click at [18, 112] on link "About" at bounding box center [19, 111] width 12 height 13
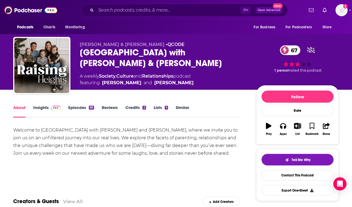
click at [74, 115] on link "Episodes 68" at bounding box center [81, 111] width 26 height 13
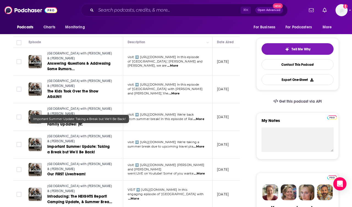
scroll to position [113, 0]
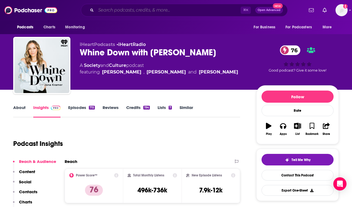
click at [123, 9] on input "Search podcasts, credits, & more..." at bounding box center [168, 10] width 145 height 9
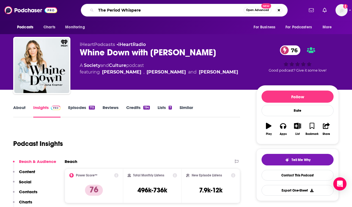
type input "The Period Whisperer"
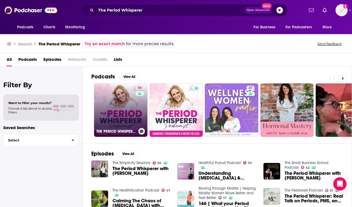
click at [123, 111] on link "56 THE PERIOD WHISPERER PODCAST - Perimenopause, Menopause, Cortisol, Weight Lo…" at bounding box center [120, 109] width 53 height 53
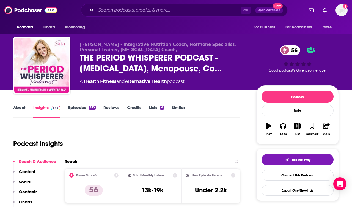
click at [18, 108] on link "About" at bounding box center [19, 111] width 12 height 13
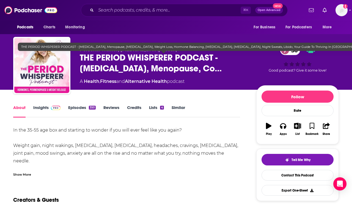
click at [115, 61] on span "THE PERIOD WHISPERER PODCAST - Perimenopause, Menopause, Co…" at bounding box center [164, 62] width 168 height 21
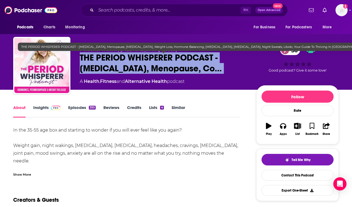
click at [115, 61] on span "THE PERIOD WHISPERER PODCAST - Perimenopause, Menopause, Co…" at bounding box center [164, 62] width 168 height 21
copy div "THE PERIOD WHISPERER PODCAST - Perimenopause, Menopause, Co… 56"
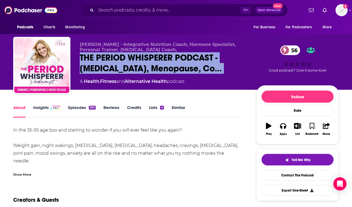
click at [43, 111] on link "Insights" at bounding box center [46, 111] width 27 height 13
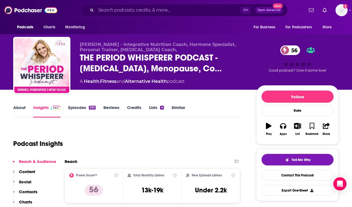
click at [32, 192] on p "Contacts" at bounding box center [28, 191] width 18 height 5
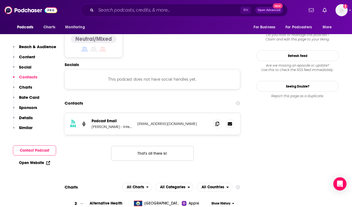
scroll to position [449, 0]
click at [218, 121] on icon at bounding box center [217, 123] width 4 height 4
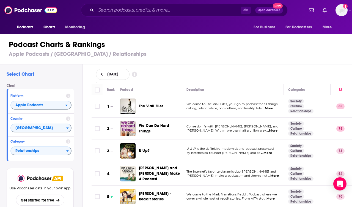
scroll to position [888, 0]
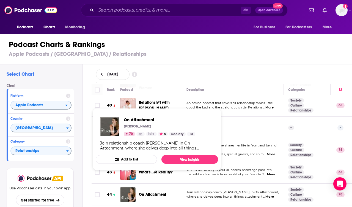
click at [94, 117] on td at bounding box center [97, 128] width 11 height 22
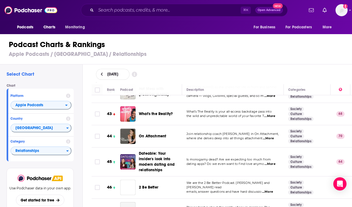
scroll to position [953, 0]
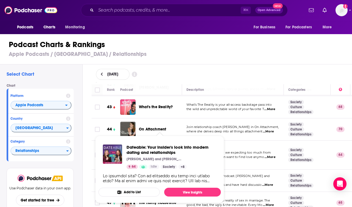
click at [87, 131] on div "Select Chart Chart Platform Apple Podcasts Country United States Category Relat…" at bounding box center [178, 151] width 357 height 174
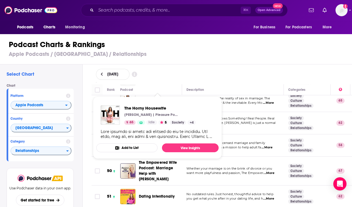
scroll to position [1058, 0]
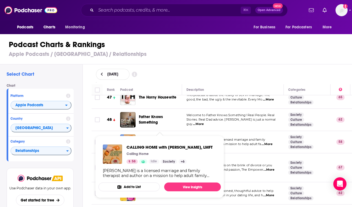
click at [89, 120] on div "Rank Podcast Description Categories 1 The Viall Files Welcome to The Viall File…" at bounding box center [221, 145] width 269 height 123
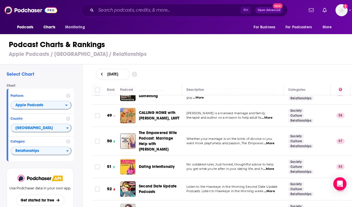
scroll to position [1087, 0]
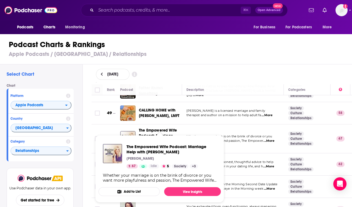
click at [90, 132] on div "Rank Podcast Description Categories 1 The Viall Files Welcome to The Viall File…" at bounding box center [221, 145] width 269 height 123
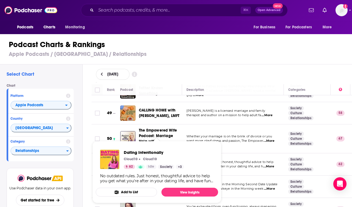
click at [95, 153] on td at bounding box center [97, 164] width 11 height 22
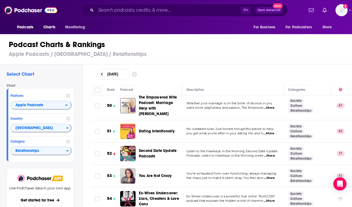
scroll to position [1122, 0]
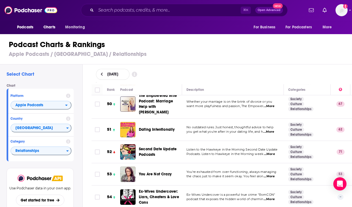
click at [268, 174] on span "...More" at bounding box center [269, 176] width 11 height 4
click at [98, 185] on td at bounding box center [97, 196] width 11 height 23
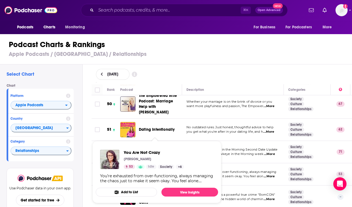
click at [90, 135] on div "Rank Podcast Description Categories 1 The Viall Files Welcome to The Viall File…" at bounding box center [221, 145] width 269 height 123
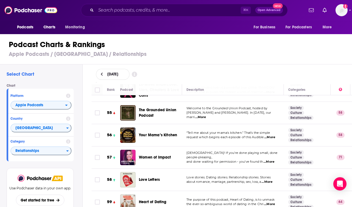
scroll to position [1230, 0]
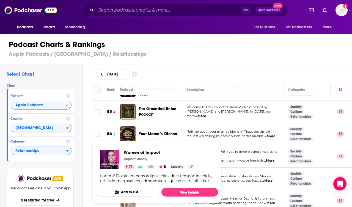
click at [89, 128] on div "Rank Podcast Description Categories 1 The Viall Files Welcome to The Viall File…" at bounding box center [221, 145] width 269 height 123
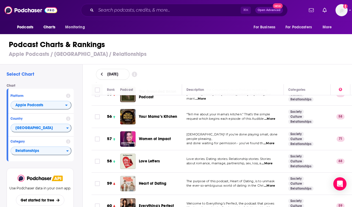
scroll to position [1247, 0]
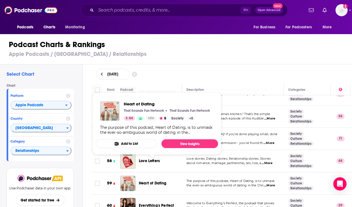
click at [86, 163] on div "Select Chart Chart Platform Apple Podcasts Country United States Category Relat…" at bounding box center [178, 151] width 357 height 174
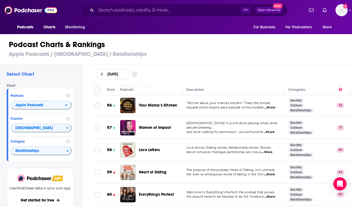
scroll to position [1264, 0]
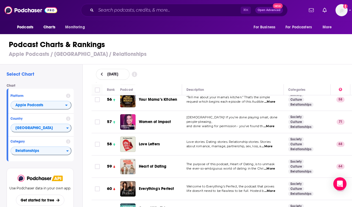
click at [269, 189] on span "...More" at bounding box center [269, 191] width 11 height 4
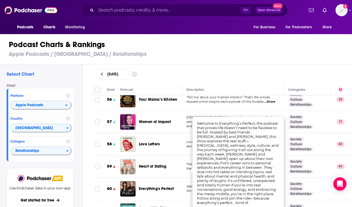
click at [112, 179] on td "60" at bounding box center [112, 189] width 18 height 22
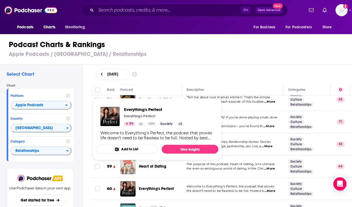
click at [87, 165] on div "Select Chart Chart Platform Apple Podcasts Country United States Category Relat…" at bounding box center [178, 151] width 357 height 174
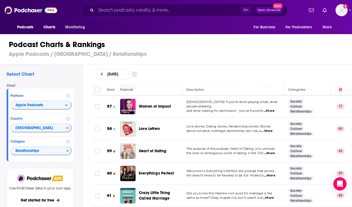
scroll to position [1286, 0]
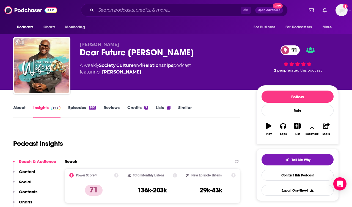
click at [18, 109] on link "About" at bounding box center [19, 111] width 12 height 13
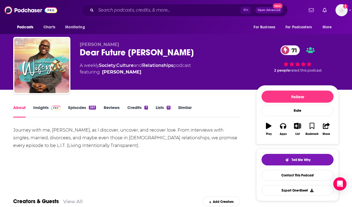
click at [101, 67] on link "Society" at bounding box center [107, 65] width 16 height 5
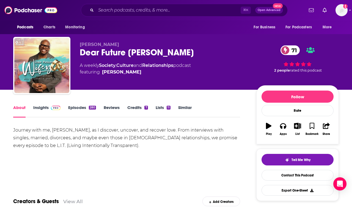
click at [142, 51] on div "Dear Future [PERSON_NAME] 71" at bounding box center [164, 52] width 168 height 11
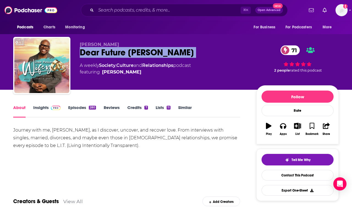
click at [142, 51] on div "Dear Future [PERSON_NAME] 71" at bounding box center [164, 52] width 168 height 11
copy div "Dear Future [PERSON_NAME] 71"
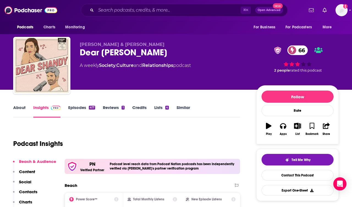
click at [21, 114] on link "About" at bounding box center [19, 111] width 12 height 13
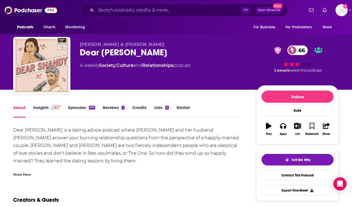
click at [115, 54] on div "Dear [PERSON_NAME] 66" at bounding box center [164, 52] width 168 height 11
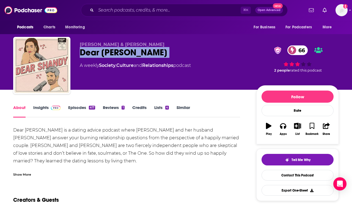
click at [115, 54] on div "Dear [PERSON_NAME] 66" at bounding box center [164, 52] width 168 height 11
copy div "Dear [PERSON_NAME] 66"
click at [68, 105] on link "Episodes 417" at bounding box center [81, 111] width 27 height 13
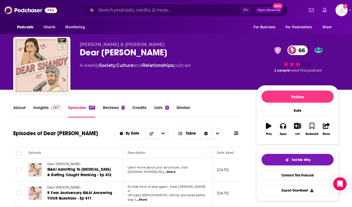
click at [21, 108] on link "About" at bounding box center [19, 111] width 12 height 13
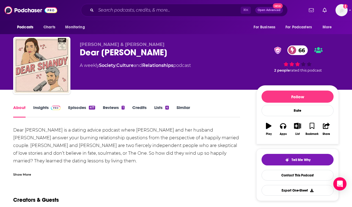
click at [32, 164] on div "Dear [PERSON_NAME] is a dating advice podcast where [PERSON_NAME] and her husba…" at bounding box center [126, 172] width 227 height 92
click at [27, 174] on div "Show More" at bounding box center [22, 173] width 18 height 5
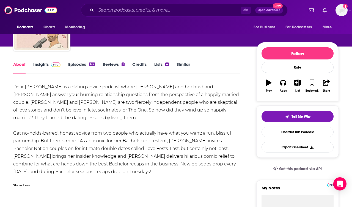
scroll to position [46, 0]
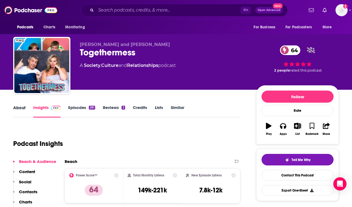
click at [26, 108] on div "About" at bounding box center [23, 111] width 20 height 13
click at [22, 108] on link "About" at bounding box center [19, 111] width 12 height 13
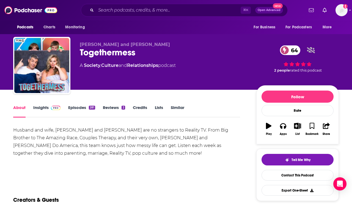
click at [71, 111] on link "Episodes 281" at bounding box center [81, 111] width 27 height 13
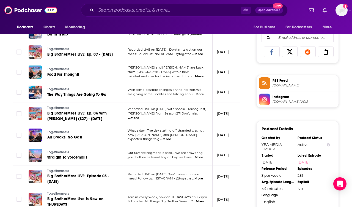
scroll to position [349, 0]
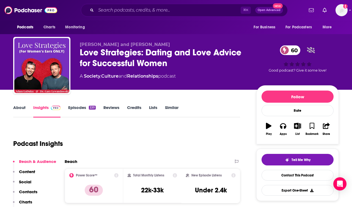
click at [21, 107] on link "About" at bounding box center [19, 111] width 12 height 13
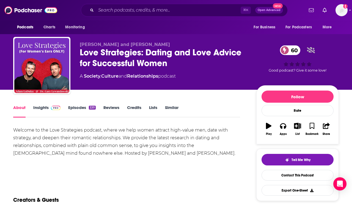
click at [82, 107] on link "Episodes 220" at bounding box center [81, 111] width 27 height 13
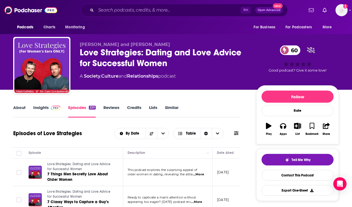
click at [120, 54] on div "Love Strategies: Dating and Love Advice for Successful Women 60" at bounding box center [164, 57] width 168 height 21
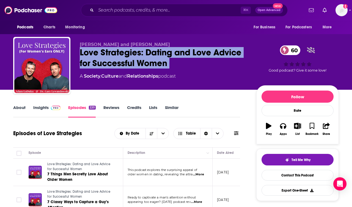
click at [120, 54] on div "Love Strategies: Dating and Love Advice for Successful Women 60" at bounding box center [164, 57] width 168 height 21
copy div "Love Strategies: Dating and Love Advice for Successful Women 60"
click at [42, 108] on link "Insights" at bounding box center [46, 111] width 27 height 13
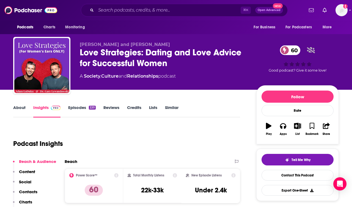
click at [30, 191] on p "Contacts" at bounding box center [28, 191] width 18 height 5
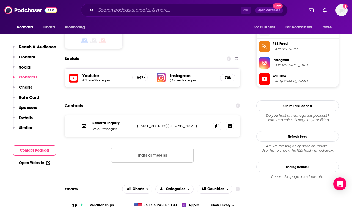
scroll to position [454, 0]
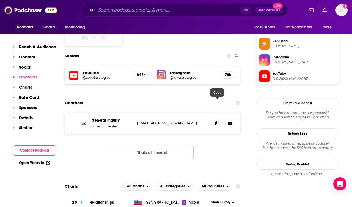
click at [219, 119] on span at bounding box center [217, 123] width 8 height 8
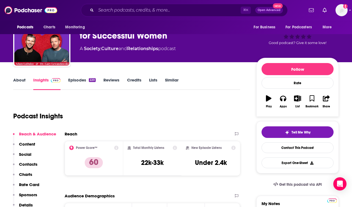
scroll to position [0, 0]
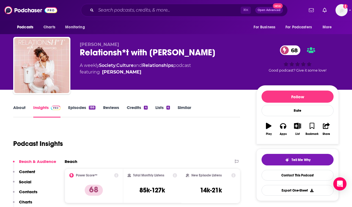
click at [101, 53] on div "Relationsh*t with [PERSON_NAME] 68" at bounding box center [164, 52] width 168 height 11
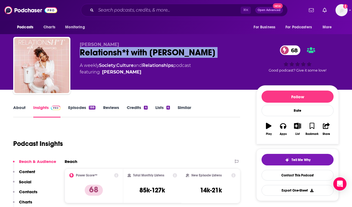
click at [101, 53] on div "Relationsh*t with [PERSON_NAME] 68" at bounding box center [164, 52] width 168 height 11
copy div "Relationsh*t with [PERSON_NAME] 68"
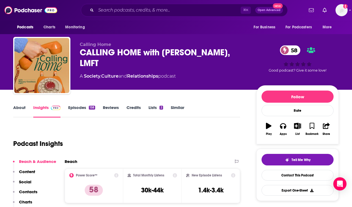
click at [20, 106] on link "About" at bounding box center [19, 111] width 12 height 13
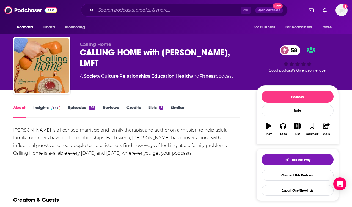
click at [120, 55] on div "CALLING HOME with Whitney Goodman, LMFT 58" at bounding box center [164, 57] width 168 height 21
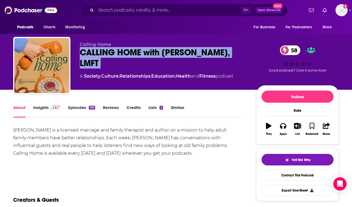
click at [120, 55] on div "CALLING HOME with Whitney Goodman, LMFT 58" at bounding box center [164, 57] width 168 height 21
copy div "CALLING HOME with Whitney Goodman, LMFT 58"
click at [43, 105] on link "Insights" at bounding box center [46, 111] width 27 height 13
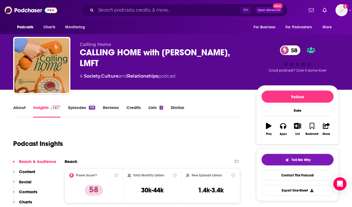
click at [72, 106] on link "Episodes 158" at bounding box center [81, 111] width 27 height 13
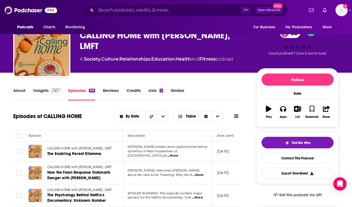
scroll to position [26, 0]
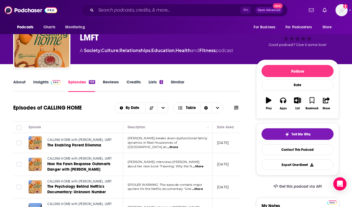
click at [44, 84] on link "Insights" at bounding box center [46, 85] width 27 height 13
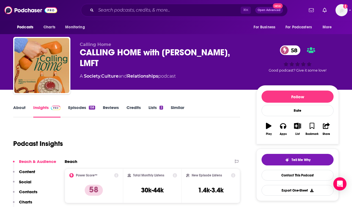
click at [34, 191] on p "Contacts" at bounding box center [28, 191] width 18 height 5
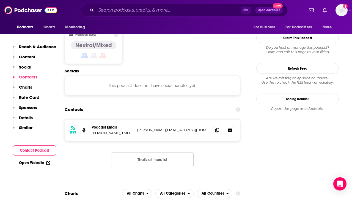
scroll to position [436, 0]
click at [215, 125] on span at bounding box center [217, 129] width 8 height 8
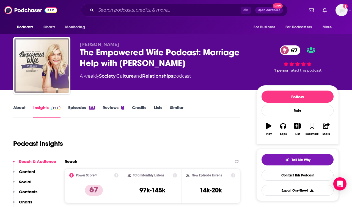
click at [23, 106] on link "About" at bounding box center [19, 111] width 12 height 13
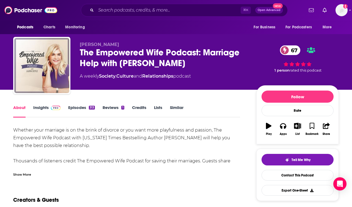
click at [156, 40] on div "[PERSON_NAME] The Empowered Wife Podcast: Marriage Help with [PERSON_NAME] 67 A…" at bounding box center [176, 66] width 326 height 59
click at [120, 54] on div "The Empowered Wife Podcast: Marriage Help with [PERSON_NAME] 67" at bounding box center [164, 57] width 168 height 21
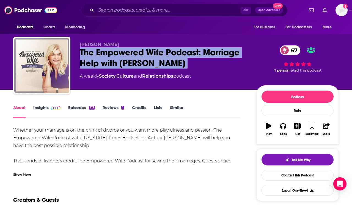
click at [120, 54] on div "The Empowered Wife Podcast: Marriage Help with [PERSON_NAME] 67" at bounding box center [164, 57] width 168 height 21
copy div "The Empowered Wife Podcast: Marriage Help with [PERSON_NAME] 67"
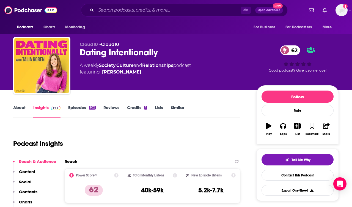
click at [117, 49] on div "Dating Intentionally 62" at bounding box center [164, 52] width 168 height 11
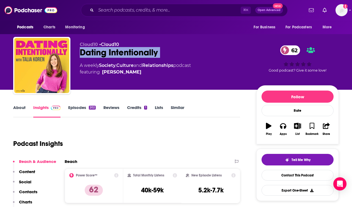
click at [117, 49] on div "Dating Intentionally 62" at bounding box center [164, 52] width 168 height 11
copy div "Dating Intentionally 62"
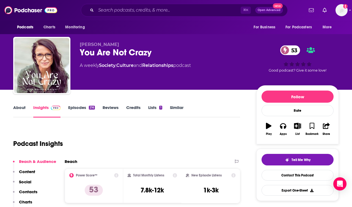
click at [99, 51] on div "You Are Not Crazy 53" at bounding box center [164, 52] width 168 height 11
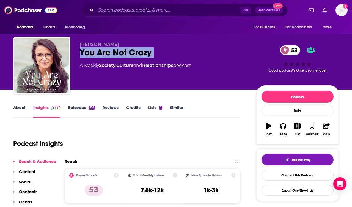
click at [99, 51] on div "You Are Not Crazy 53" at bounding box center [164, 52] width 168 height 11
copy div "You Are Not Crazy 53"
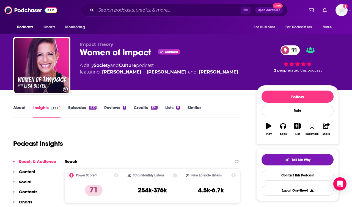
click at [94, 51] on div "Women of Impact Claimed 71" at bounding box center [164, 52] width 168 height 11
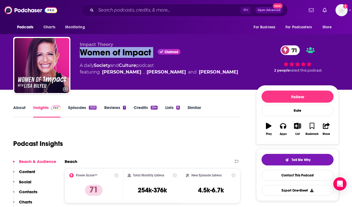
click at [94, 51] on div "Women of Impact Claimed 71" at bounding box center [164, 52] width 168 height 11
copy div "Women of Impact"
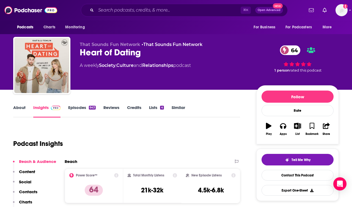
click at [90, 55] on div "Heart of Dating 64" at bounding box center [164, 52] width 168 height 11
copy div "Heart of Dating 64"
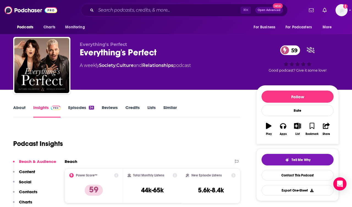
click at [113, 53] on div "Everything's Perfect 59" at bounding box center [164, 52] width 168 height 11
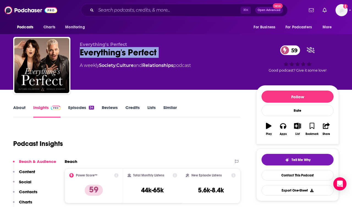
click at [113, 53] on div "Everything's Perfect 59" at bounding box center [164, 52] width 168 height 11
copy div "Everything's Perfect 59"
